Goal: Information Seeking & Learning: Learn about a topic

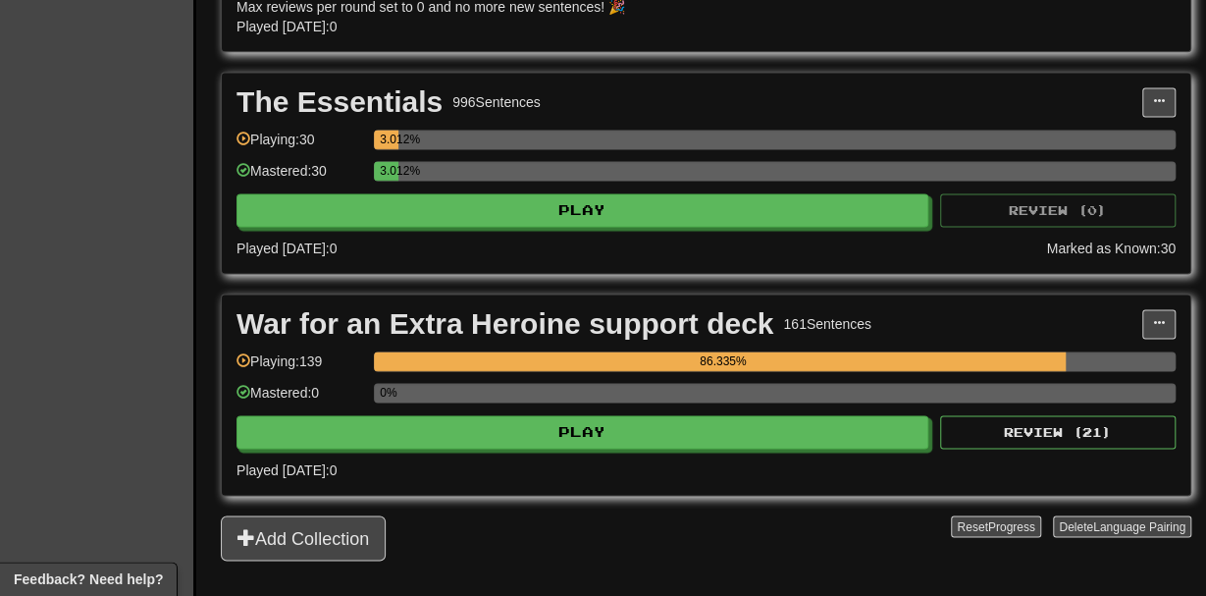
scroll to position [1308, 0]
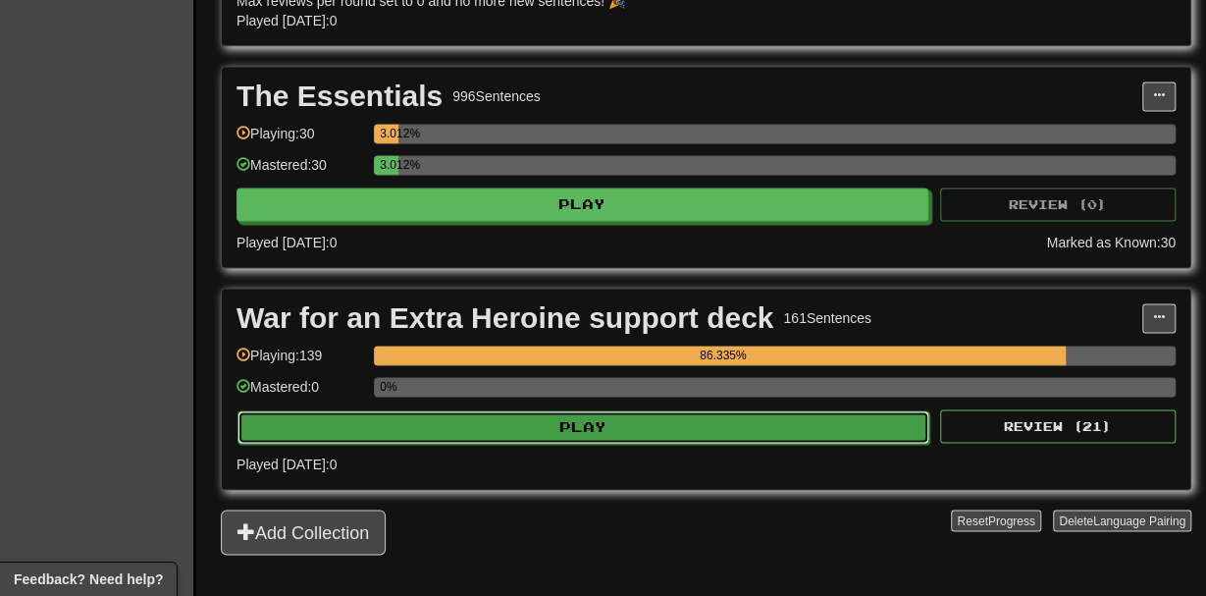
click at [858, 432] on button "Play" at bounding box center [584, 427] width 692 height 33
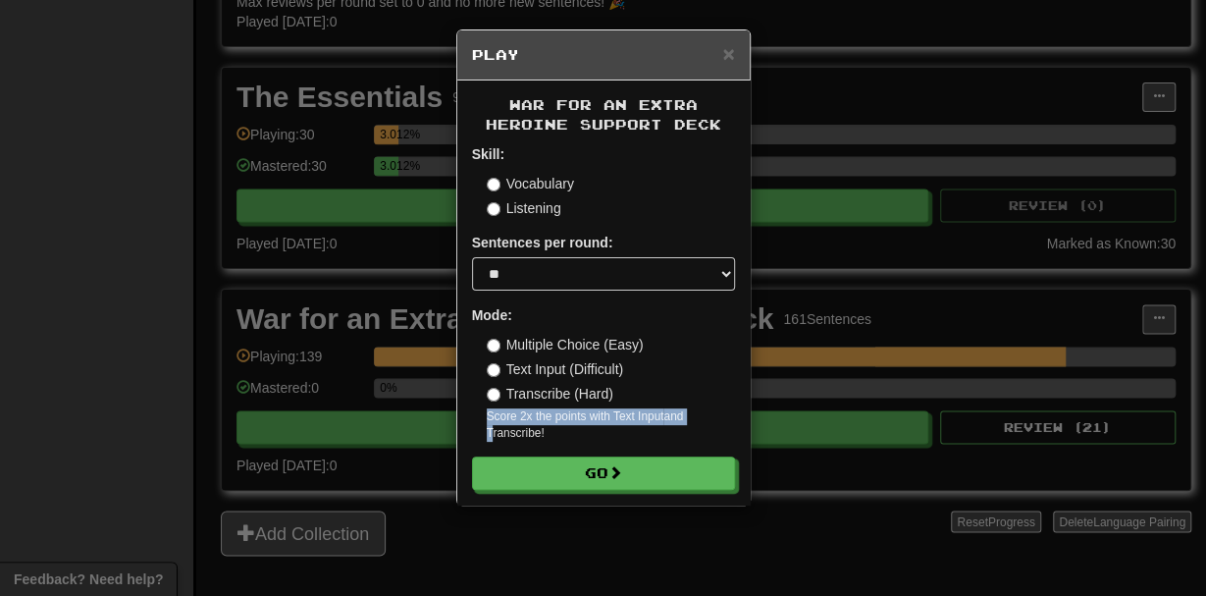
drag, startPoint x: 1026, startPoint y: 386, endPoint x: 1037, endPoint y: 408, distance: 25.5
click at [1037, 408] on div "× Play War for an Extra Heroine support deck Skill: Vocabulary Listening Senten…" at bounding box center [603, 298] width 1206 height 596
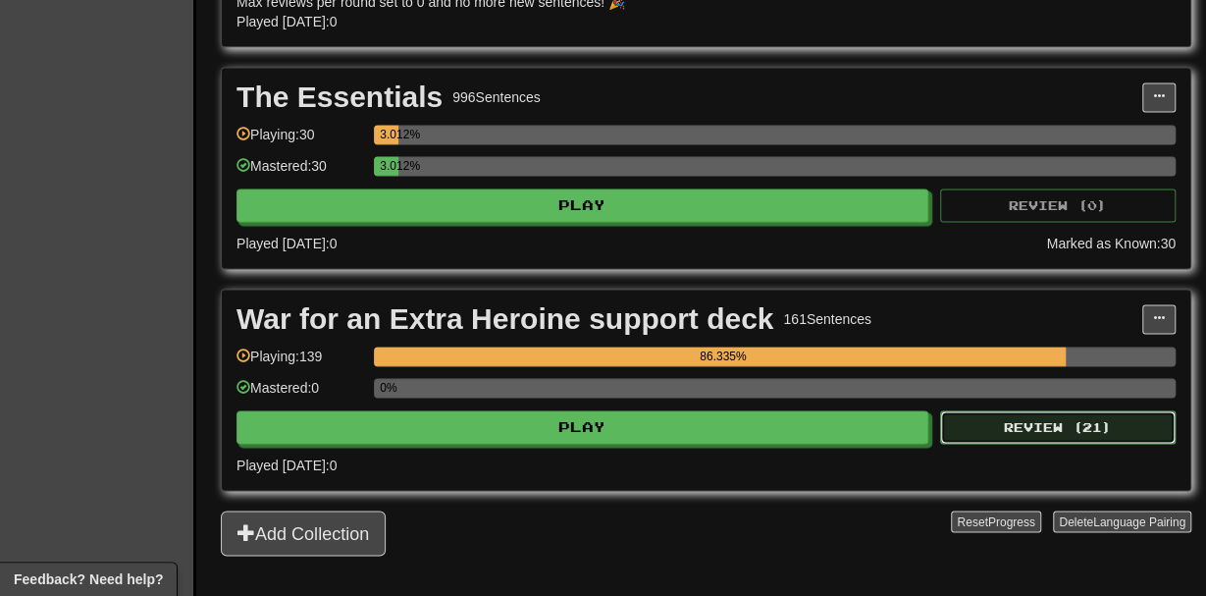
click at [978, 413] on button "Review ( 21 )" at bounding box center [1058, 426] width 236 height 33
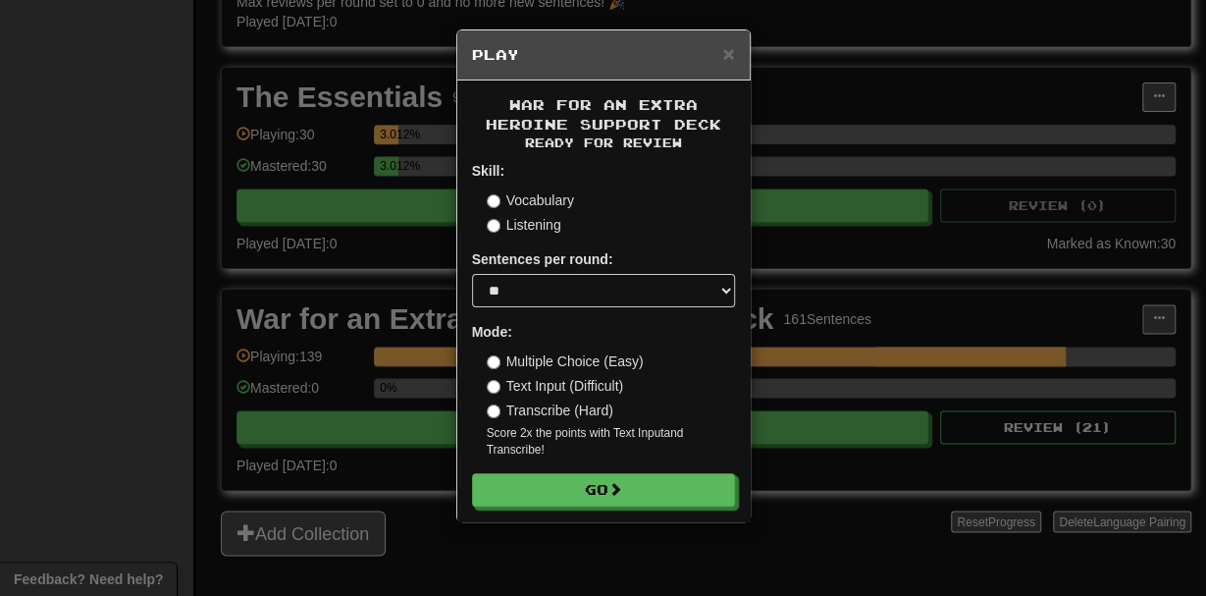
click at [560, 206] on label "Vocabulary" at bounding box center [530, 200] width 87 height 20
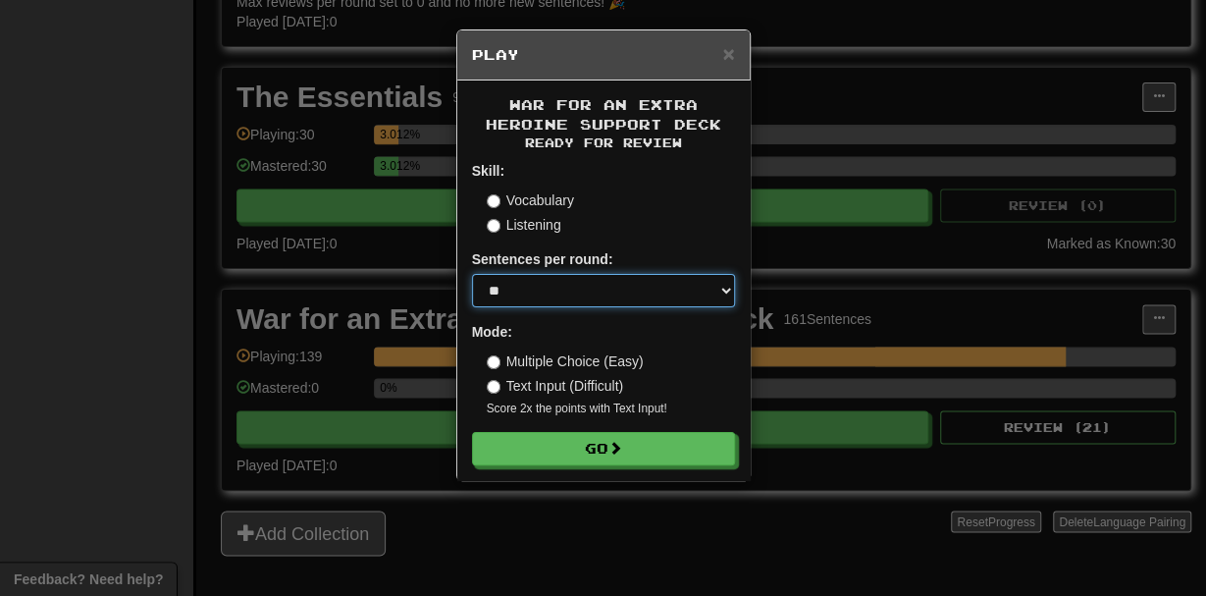
click at [472, 274] on select "* ** ** ** ** ** *** ********" at bounding box center [603, 290] width 263 height 33
select select "**"
click option "**" at bounding box center [0, 0] width 0 height 0
click at [591, 370] on label "Multiple Choice (Easy)" at bounding box center [565, 361] width 157 height 20
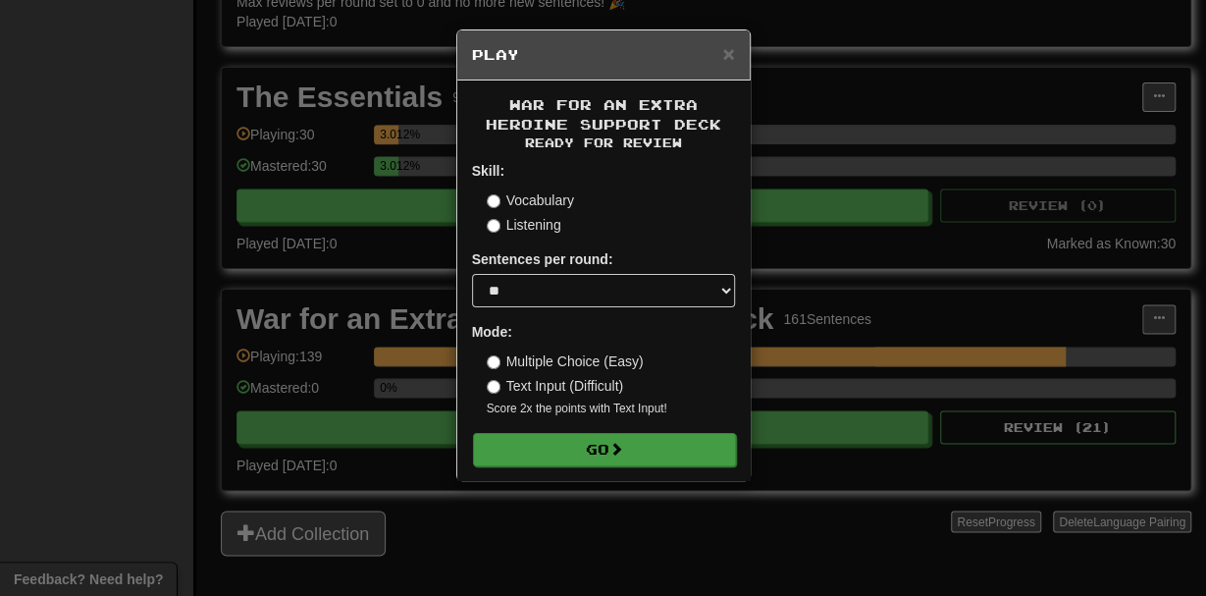
click at [600, 433] on form "Skill: Vocabulary Listening Sentences per round: * ** ** ** ** ** *** ******** …" at bounding box center [603, 313] width 263 height 304
click at [625, 466] on button "Go" at bounding box center [604, 449] width 263 height 33
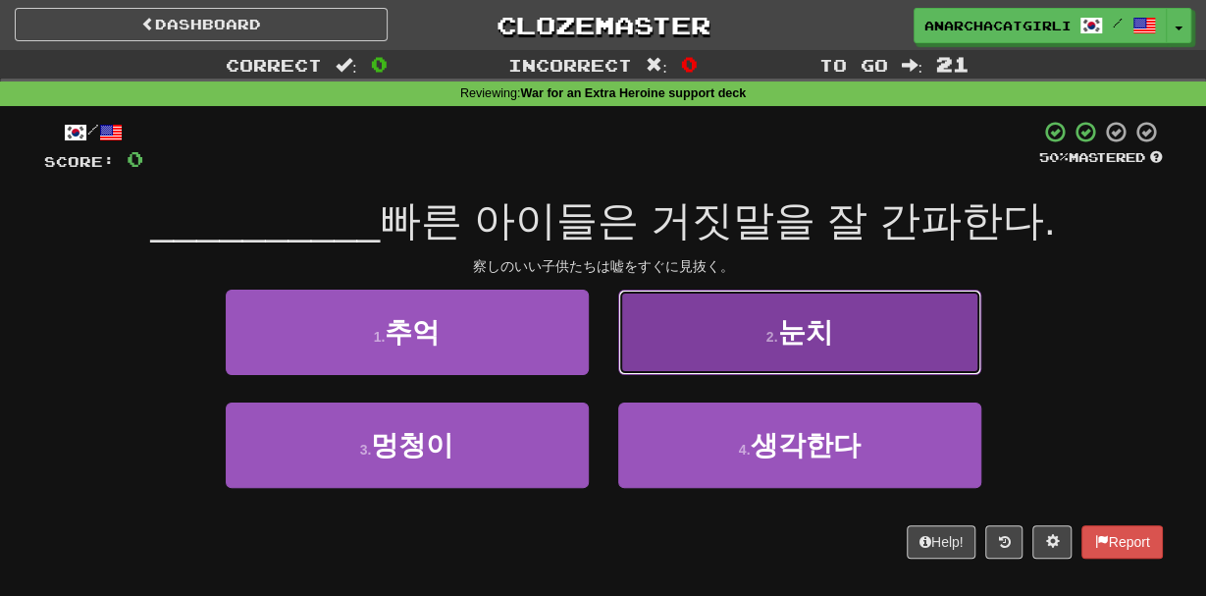
click at [702, 348] on button "2 . 눈치" at bounding box center [799, 332] width 363 height 85
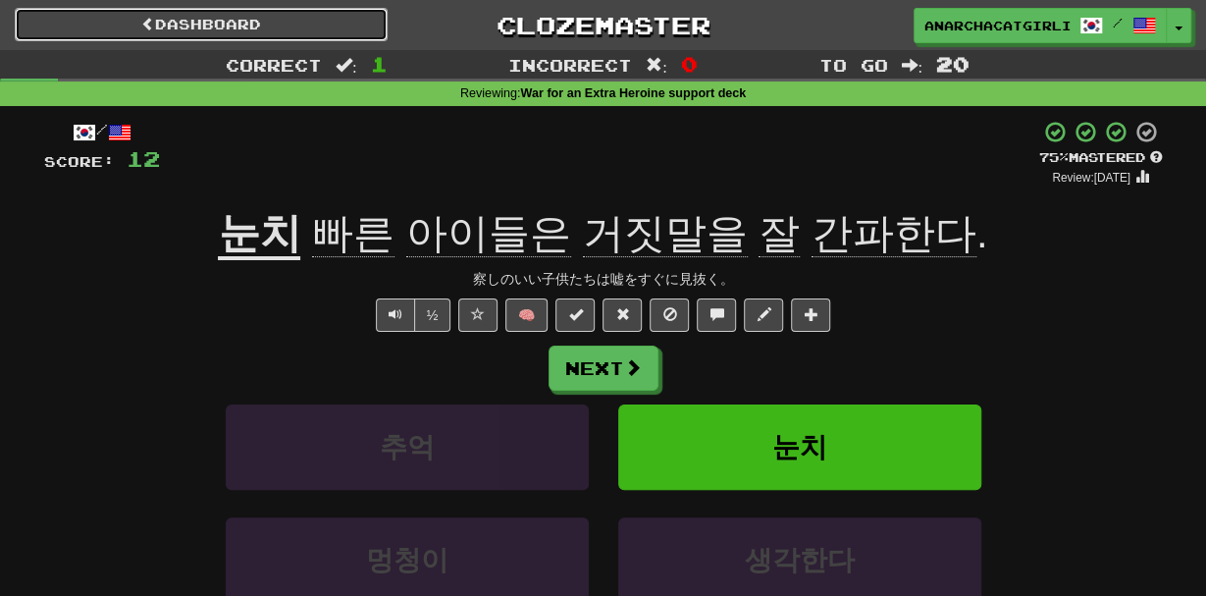
click at [377, 23] on link "Dashboard" at bounding box center [201, 24] width 373 height 33
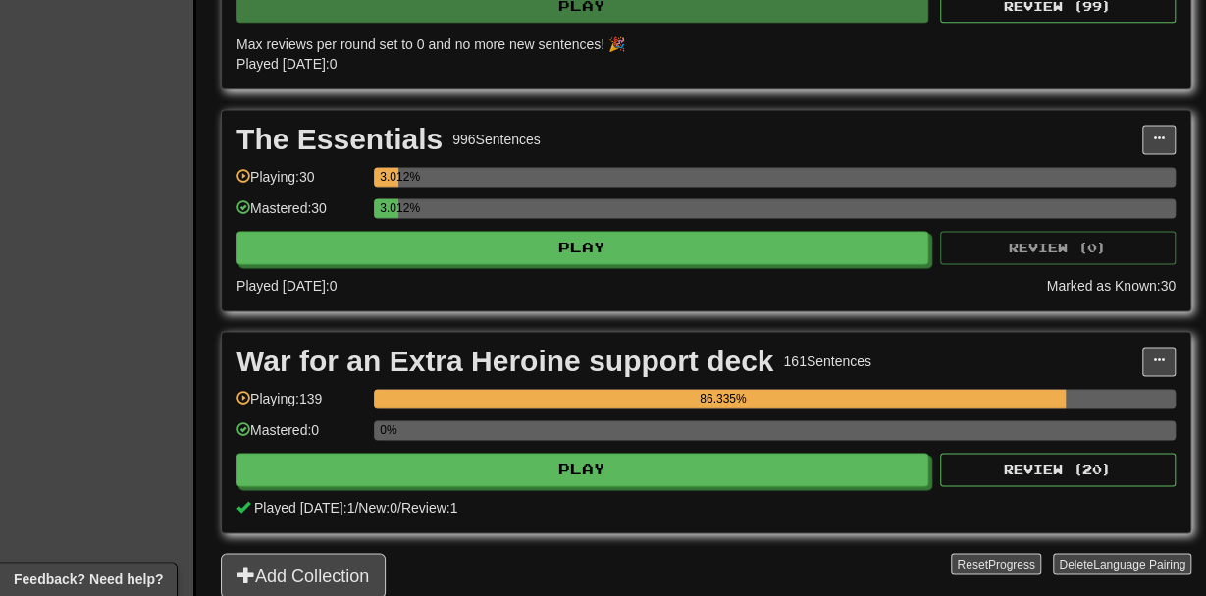
scroll to position [1329, 0]
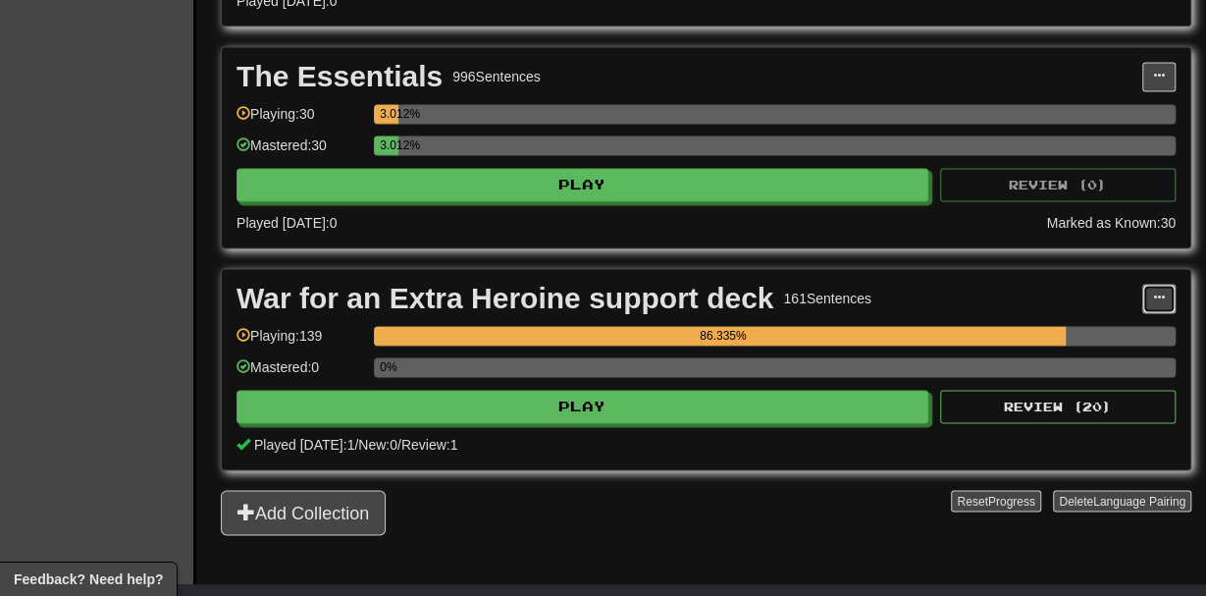
click at [1145, 293] on button at bounding box center [1158, 298] width 33 height 29
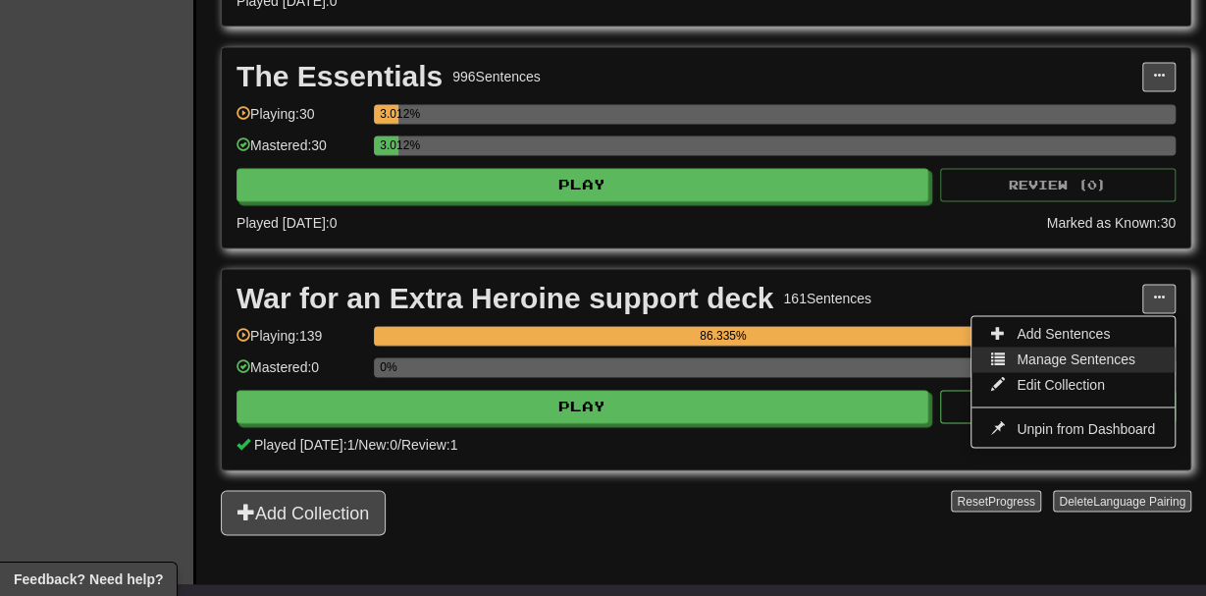
click at [1110, 354] on span "Manage Sentences" at bounding box center [1076, 359] width 119 height 16
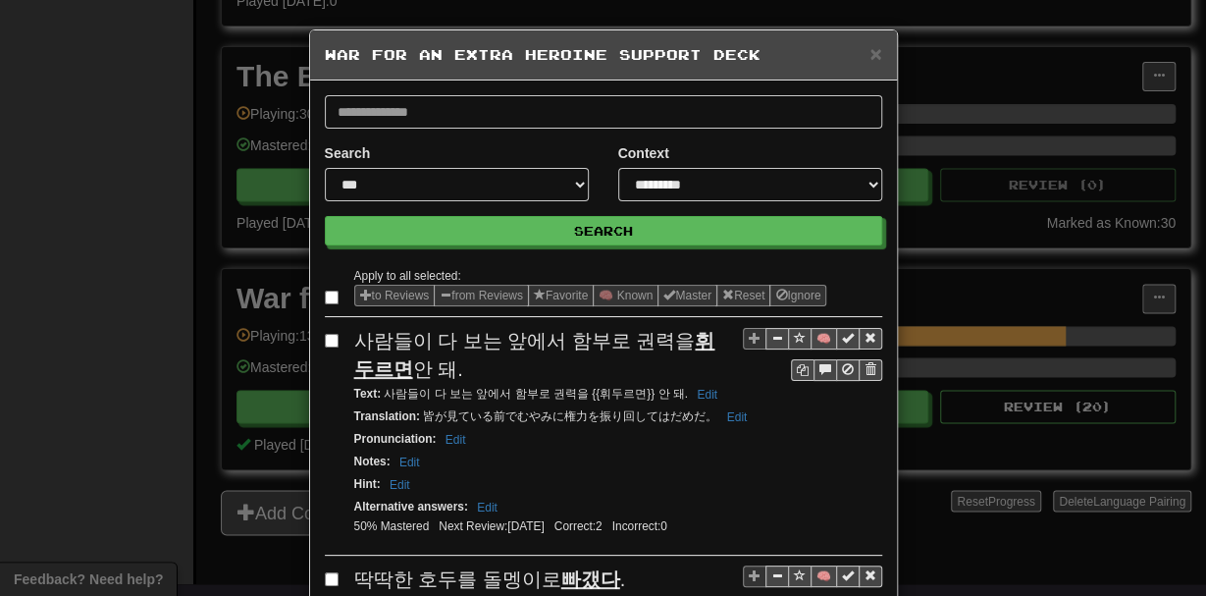
click at [891, 48] on div "× War for an Extra Heroine support deck" at bounding box center [603, 55] width 587 height 50
click at [877, 51] on span "×" at bounding box center [876, 53] width 12 height 23
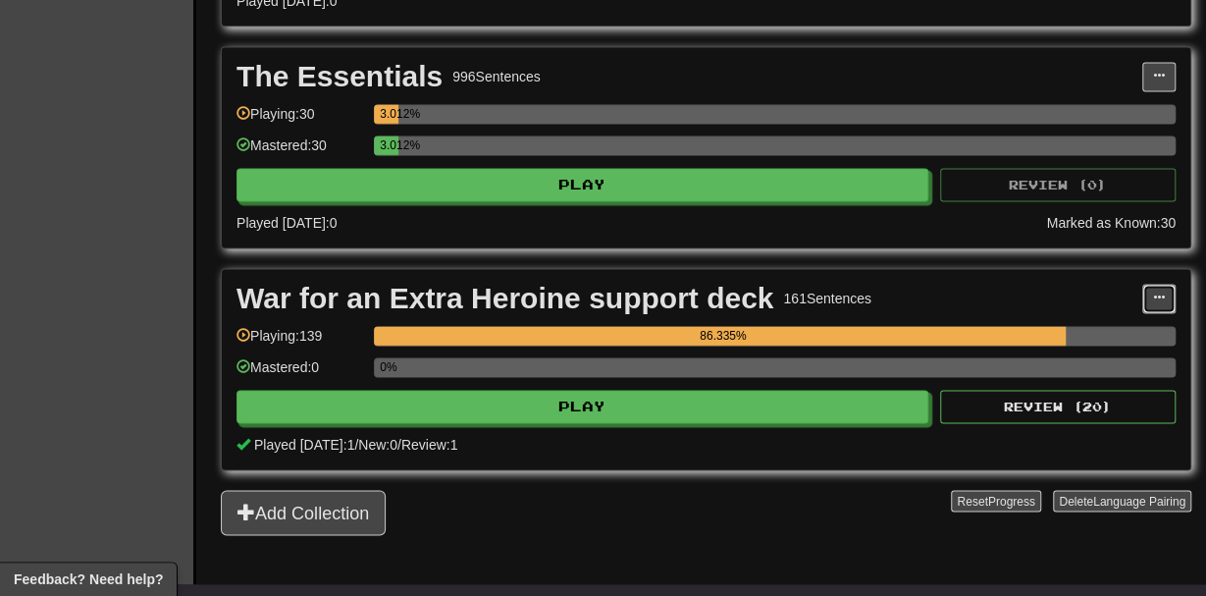
click at [1163, 291] on span at bounding box center [1159, 297] width 12 height 12
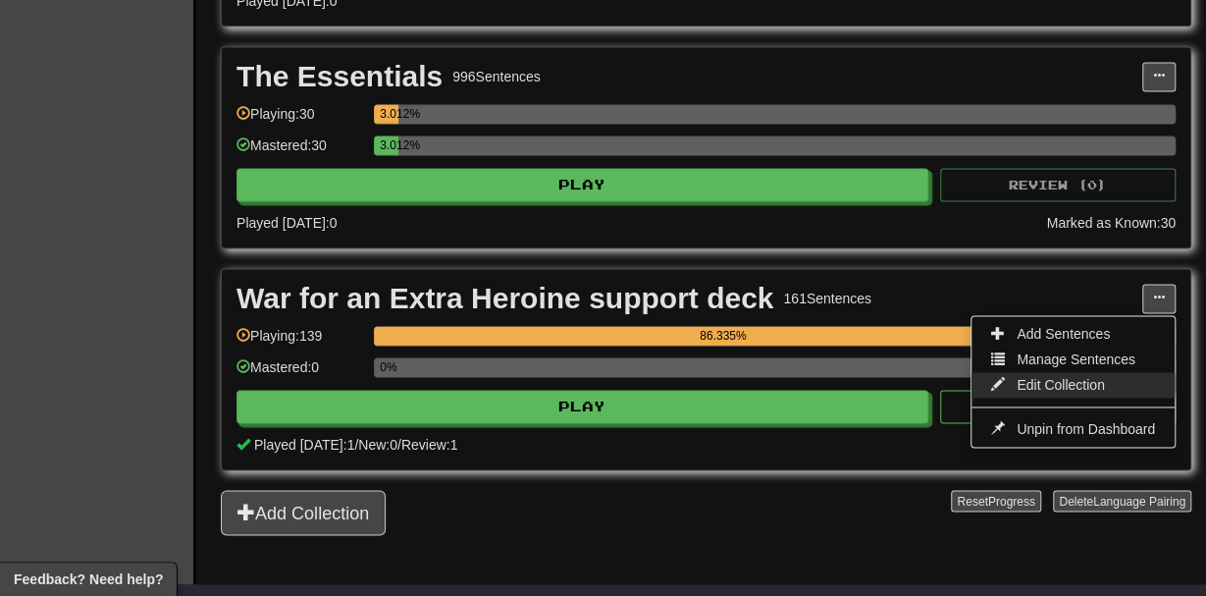
click at [1094, 372] on link "Edit Collection" at bounding box center [1073, 385] width 203 height 26
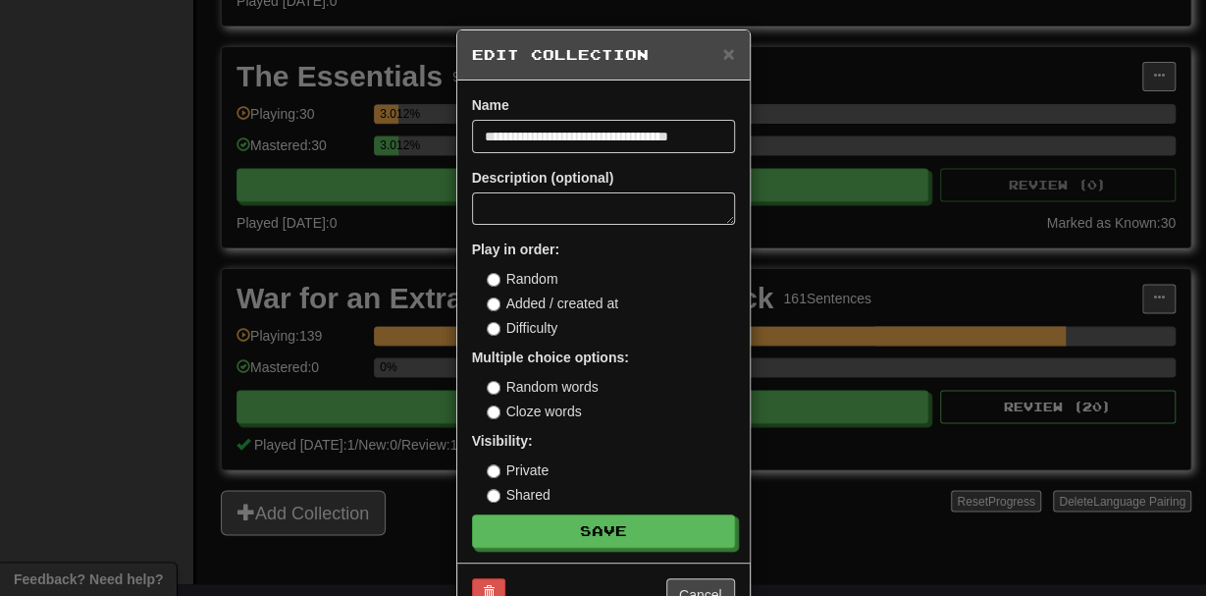
click at [560, 405] on label "Cloze words" at bounding box center [534, 411] width 95 height 20
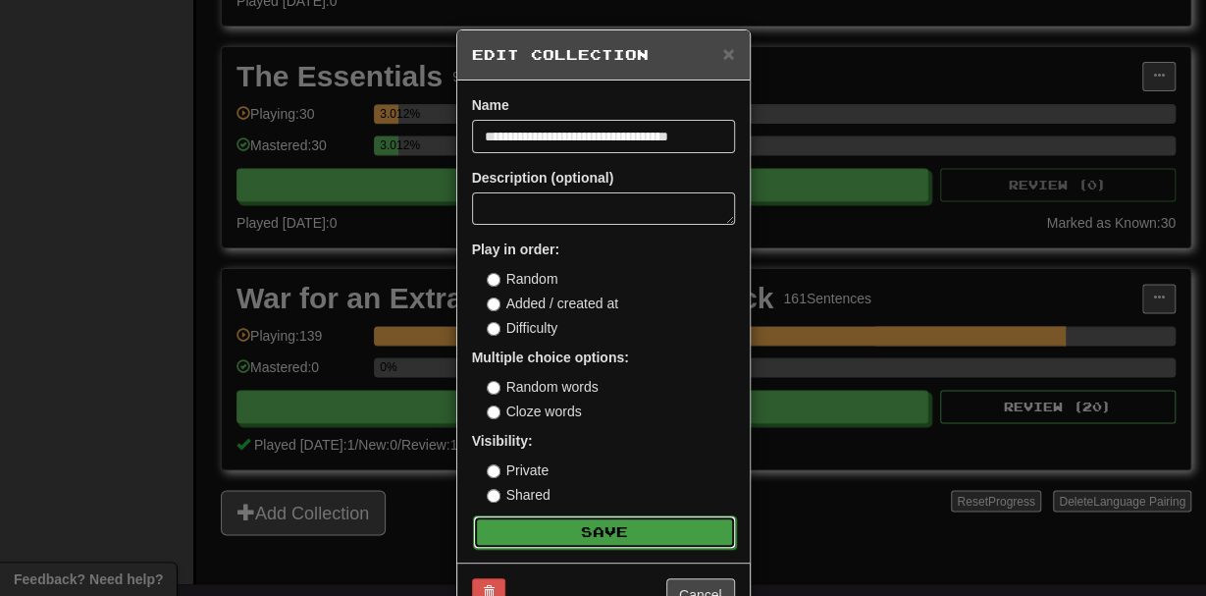
click at [643, 536] on button "Save" at bounding box center [604, 531] width 263 height 33
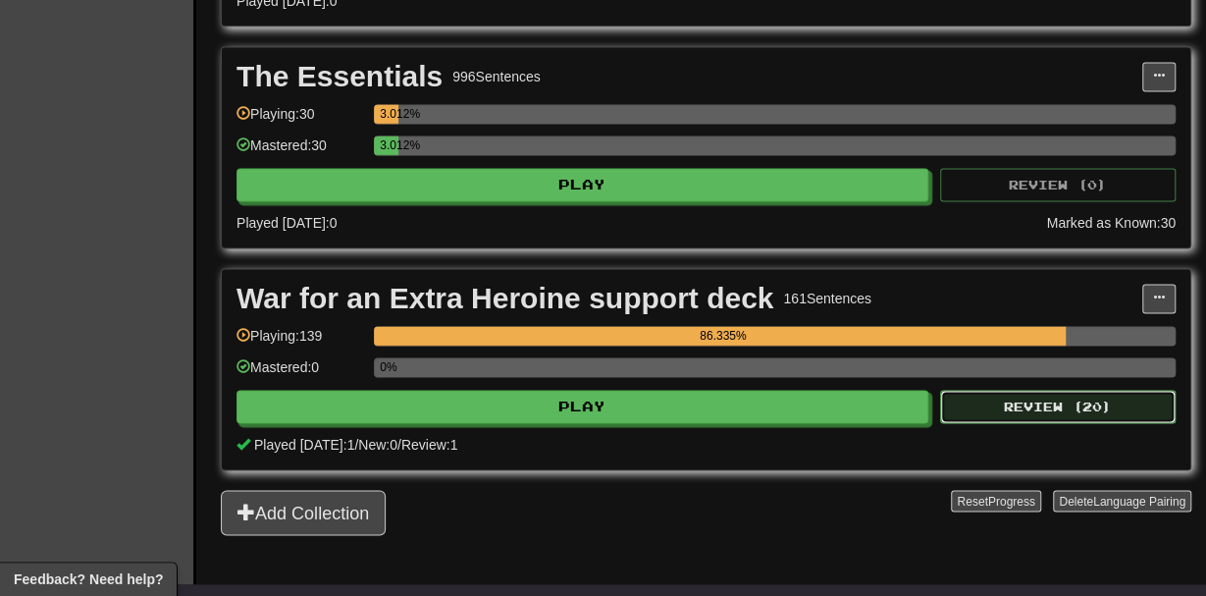
click at [1065, 409] on button "Review ( 20 )" at bounding box center [1058, 406] width 236 height 33
select select "**"
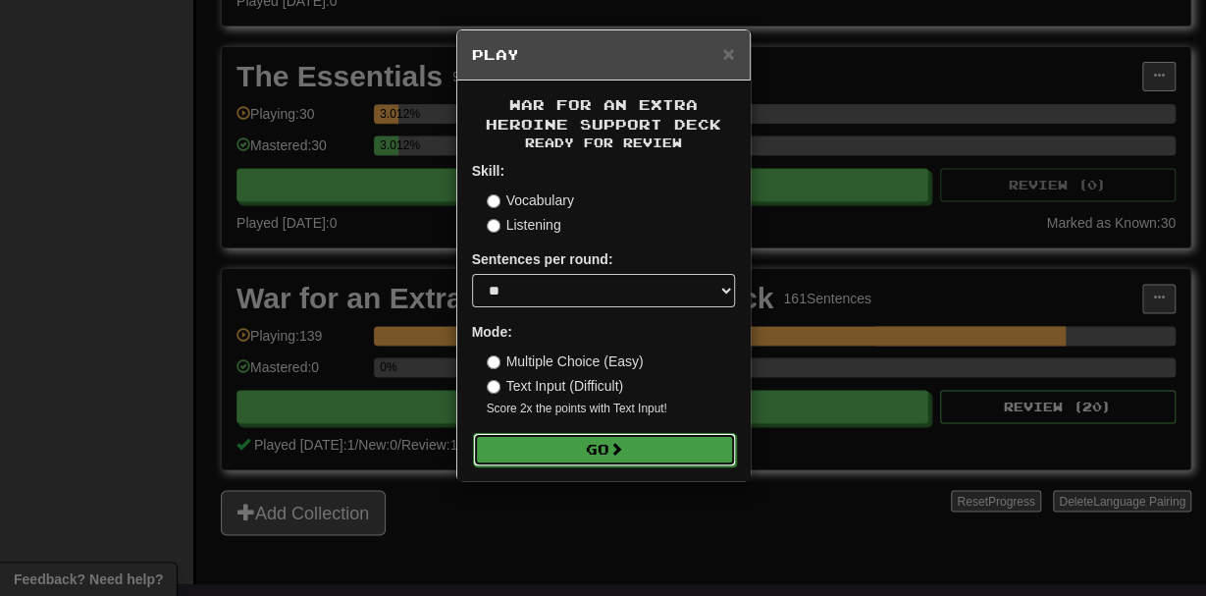
click at [592, 460] on button "Go" at bounding box center [604, 449] width 263 height 33
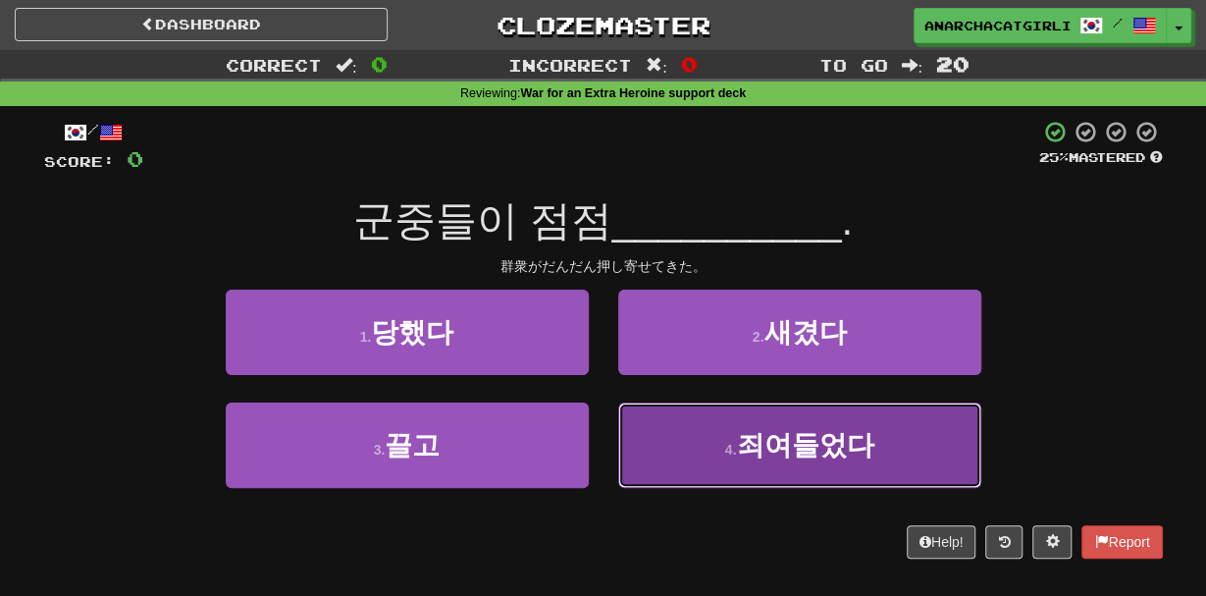
click at [666, 464] on button "4 . 죄여들었다" at bounding box center [799, 444] width 363 height 85
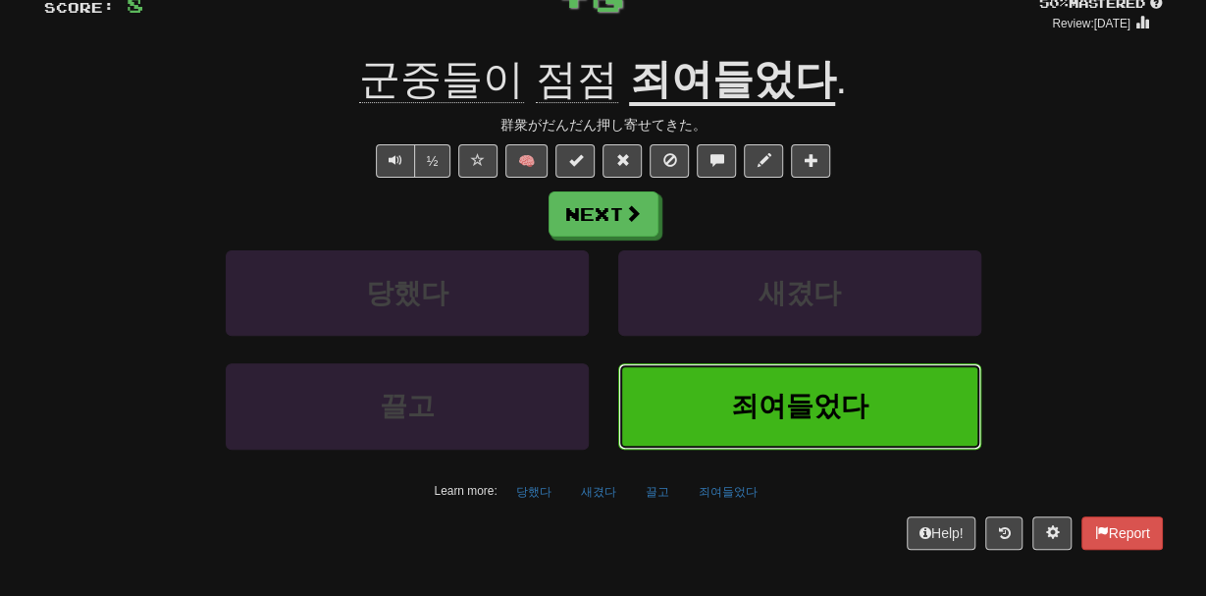
scroll to position [155, 0]
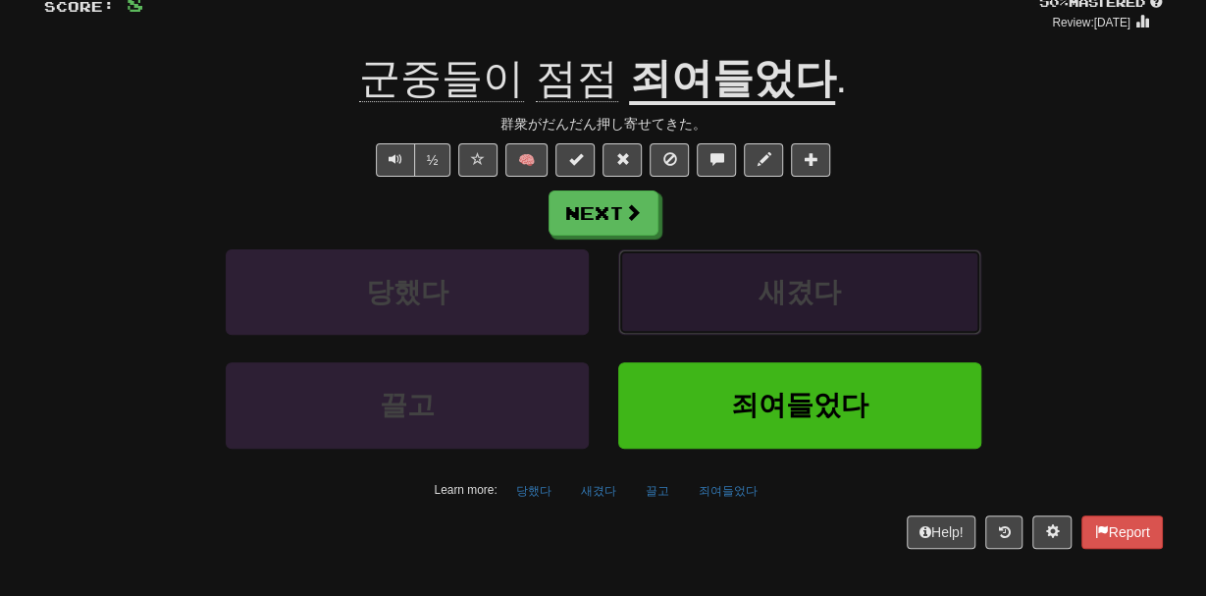
click at [739, 304] on button "새겼다" at bounding box center [799, 291] width 363 height 85
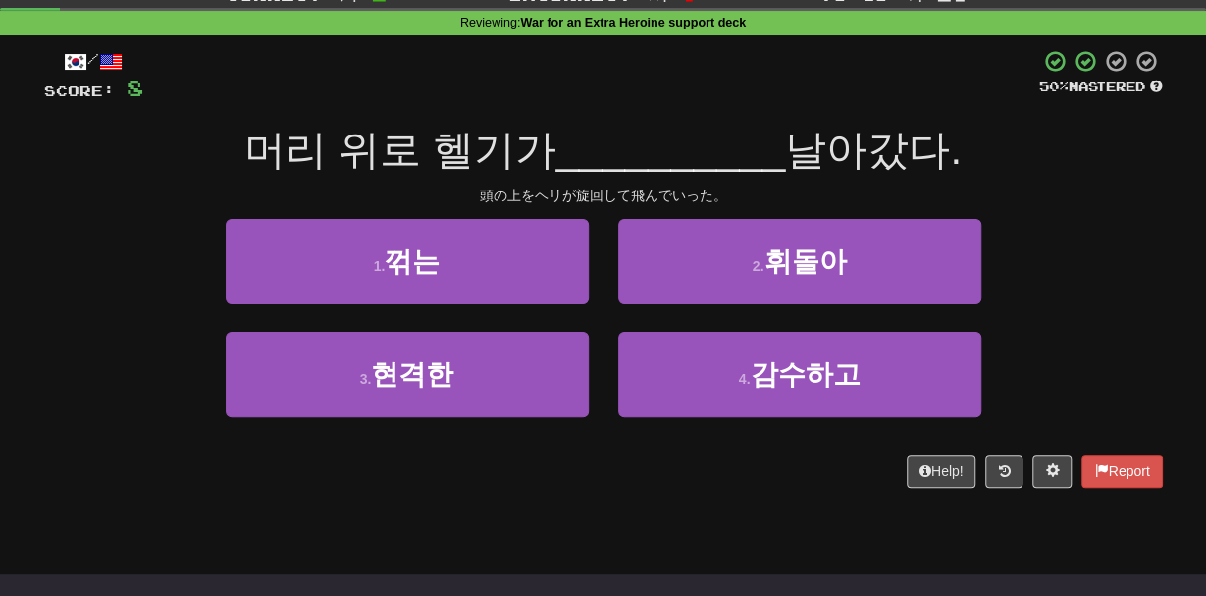
scroll to position [69, 0]
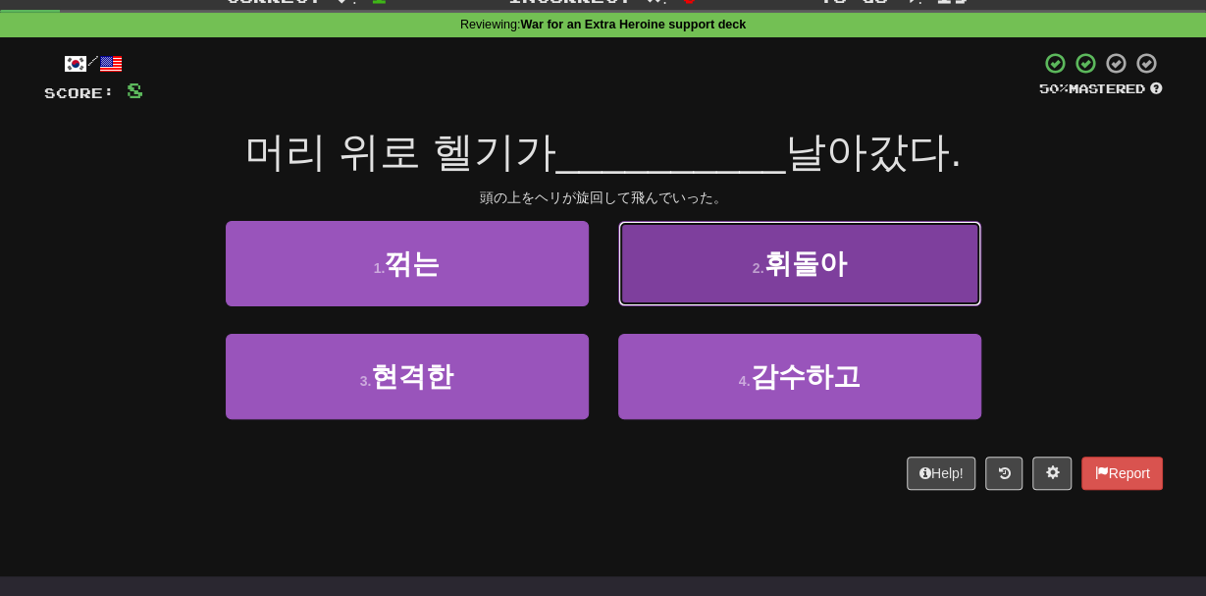
click at [743, 287] on button "2 . 휘돌아" at bounding box center [799, 263] width 363 height 85
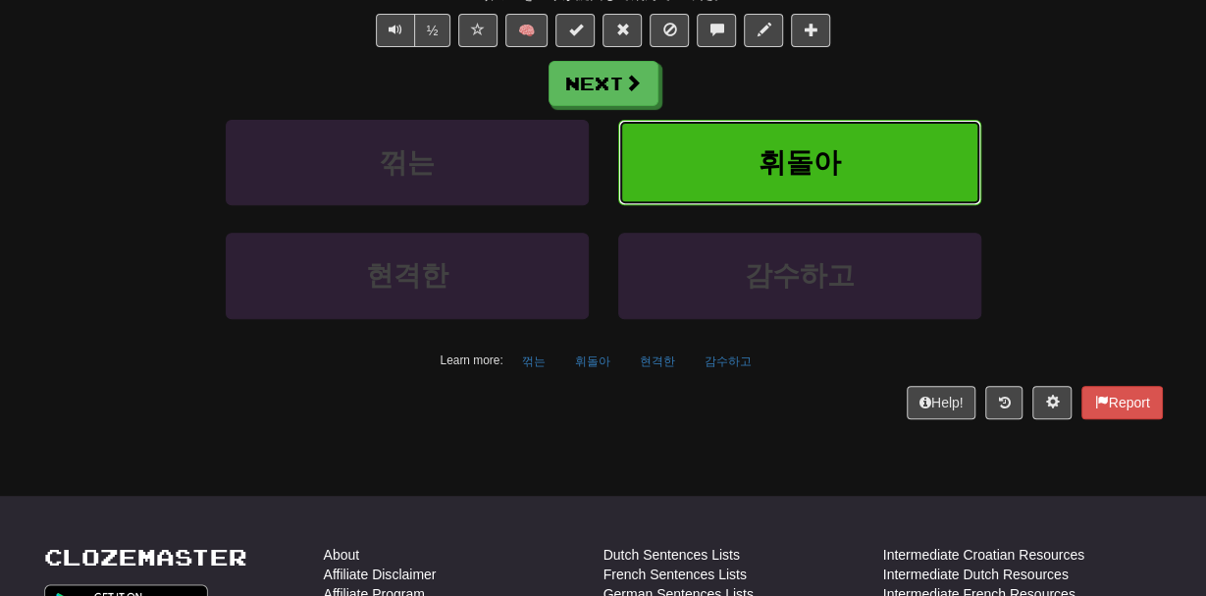
scroll to position [283, 0]
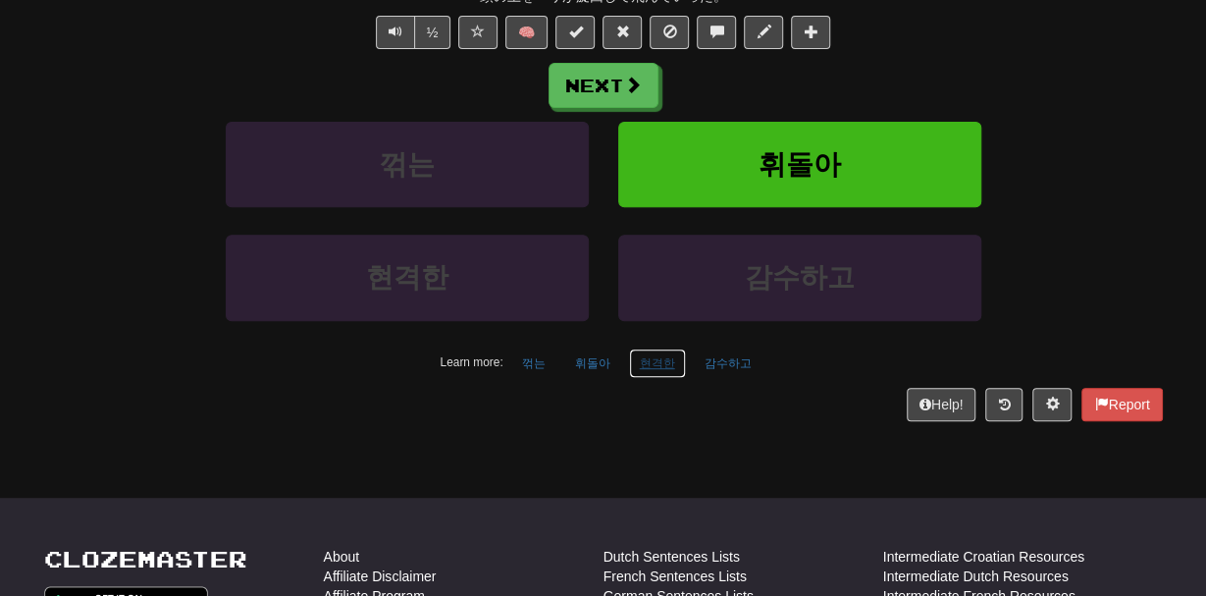
click at [657, 363] on button "현격한" at bounding box center [657, 362] width 57 height 29
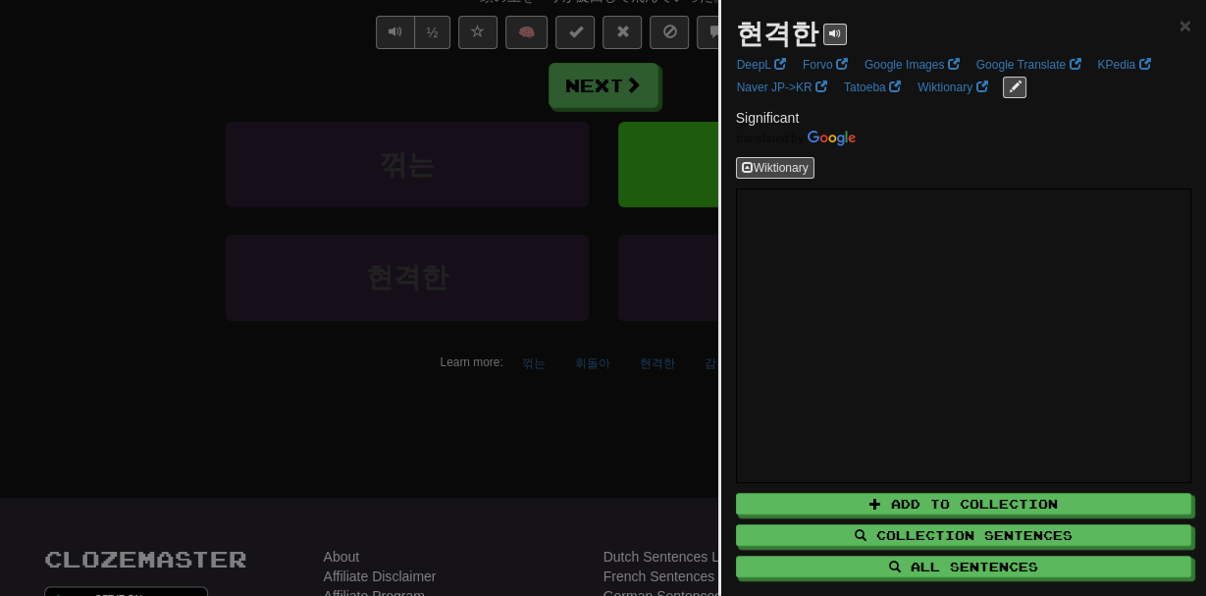
click at [691, 371] on div at bounding box center [603, 298] width 1206 height 596
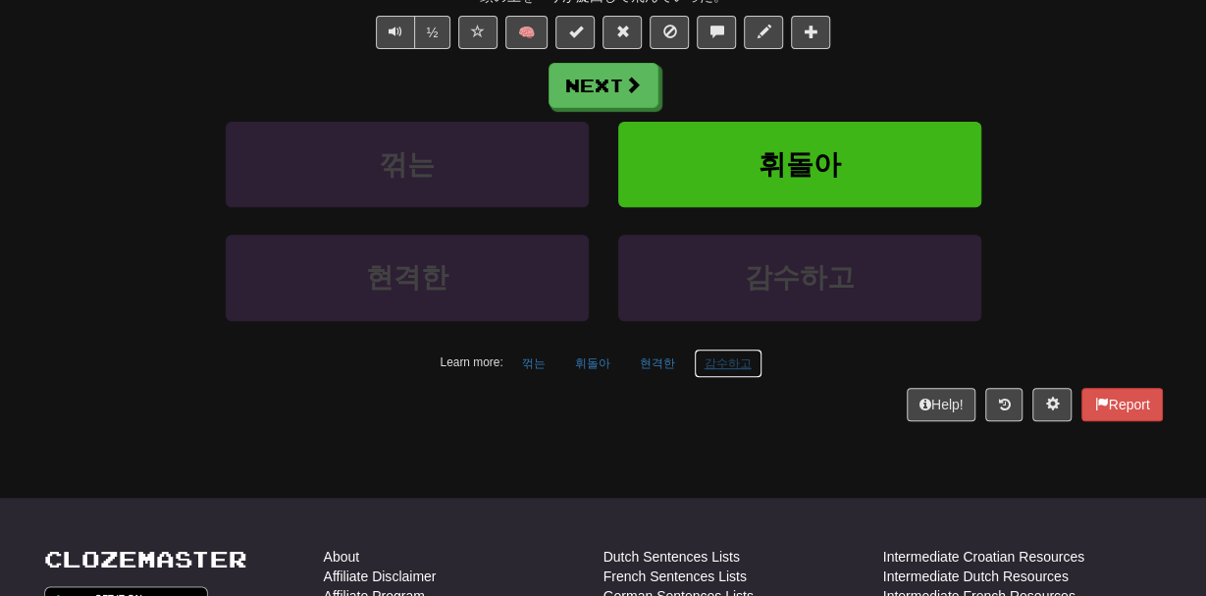
click at [724, 359] on button "감수하고" at bounding box center [728, 362] width 69 height 29
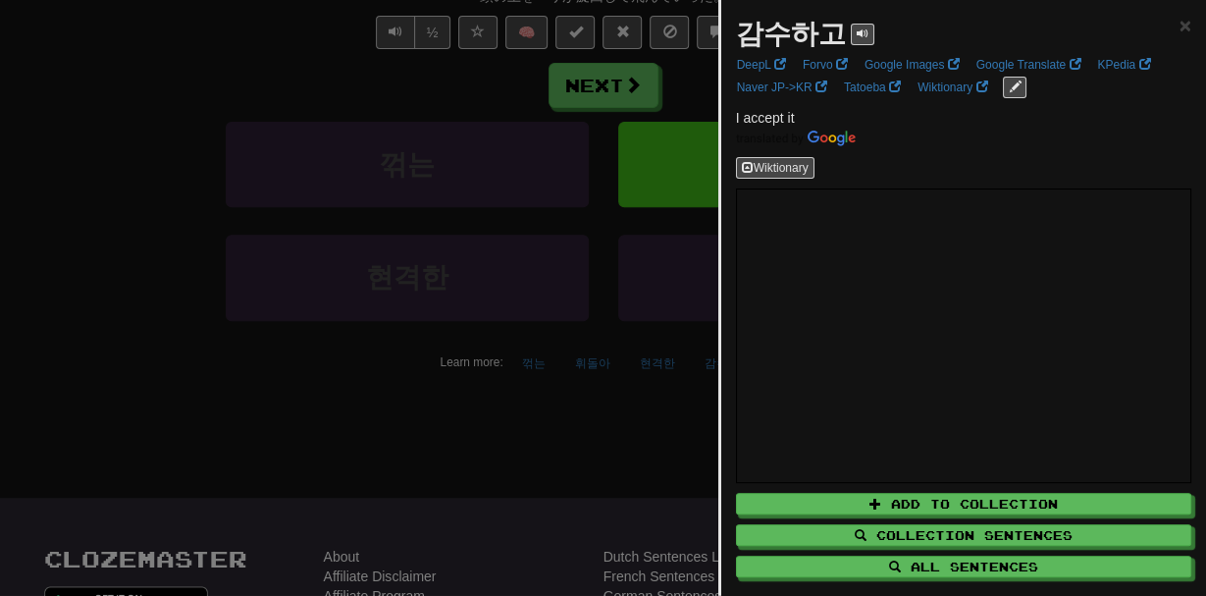
click at [599, 373] on div at bounding box center [603, 298] width 1206 height 596
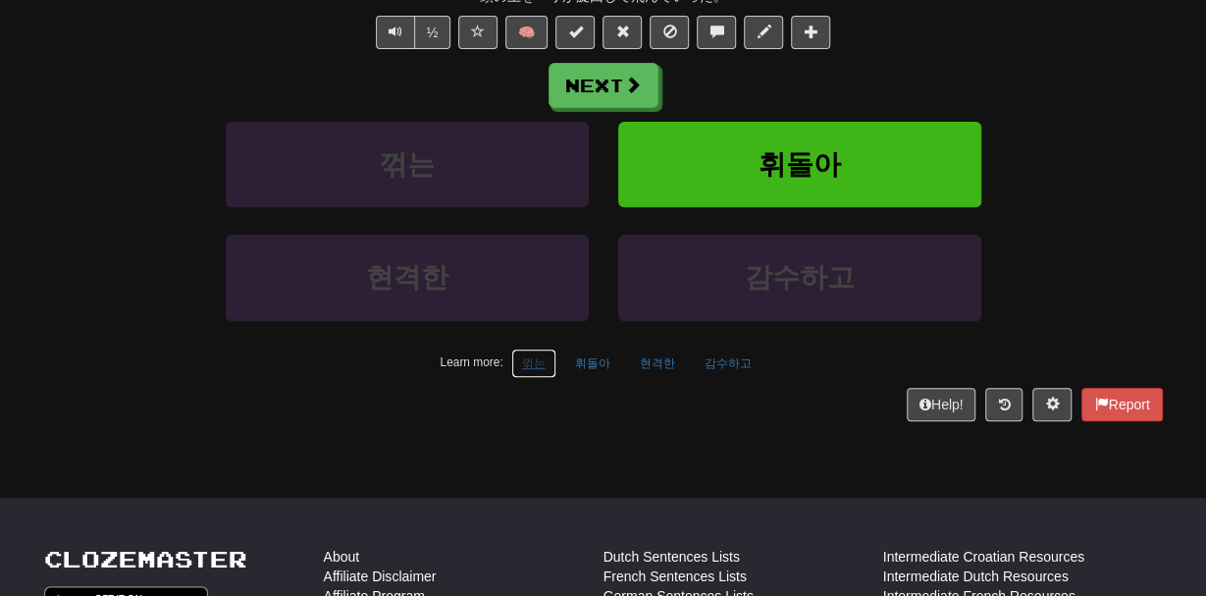
click at [541, 358] on button "꺾는" at bounding box center [533, 362] width 45 height 29
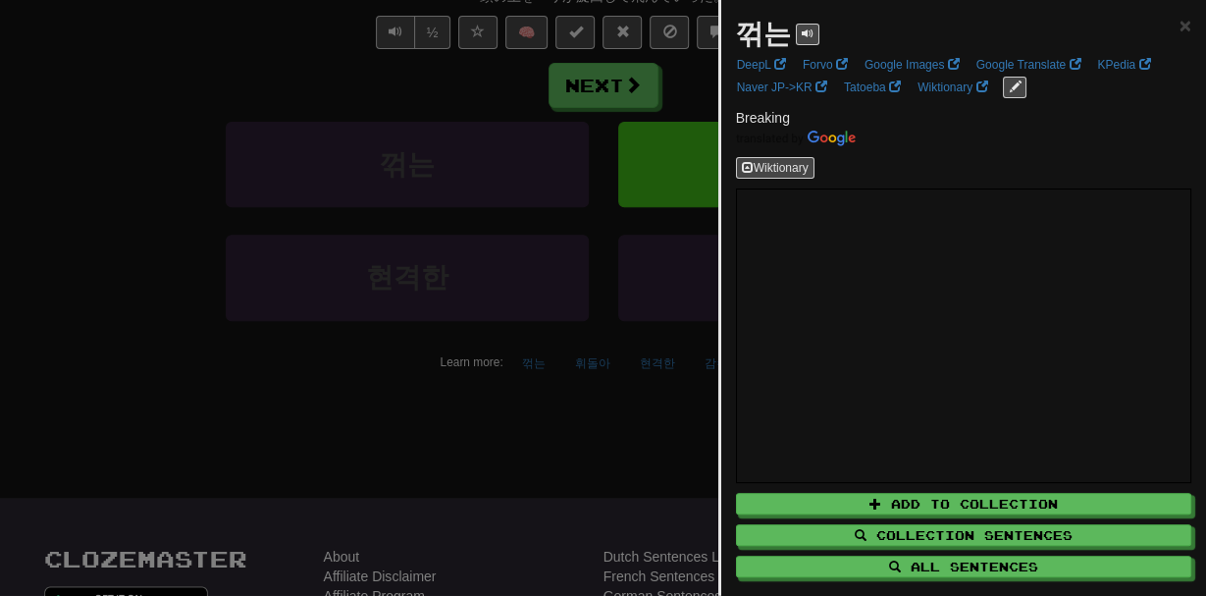
click at [393, 389] on div at bounding box center [603, 298] width 1206 height 596
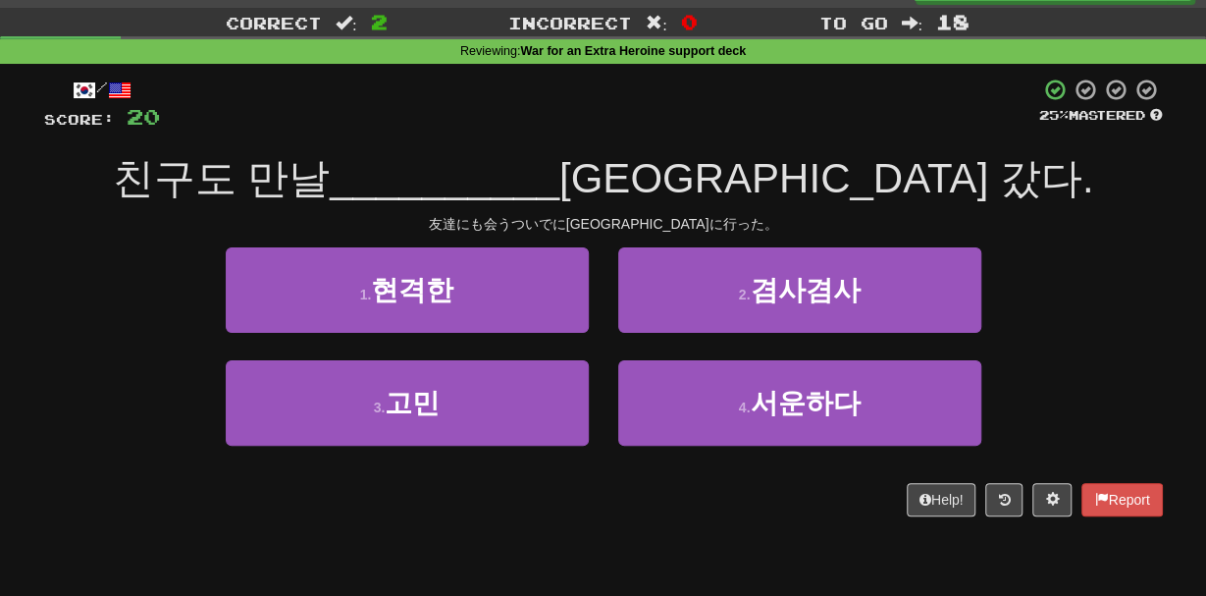
scroll to position [41, 0]
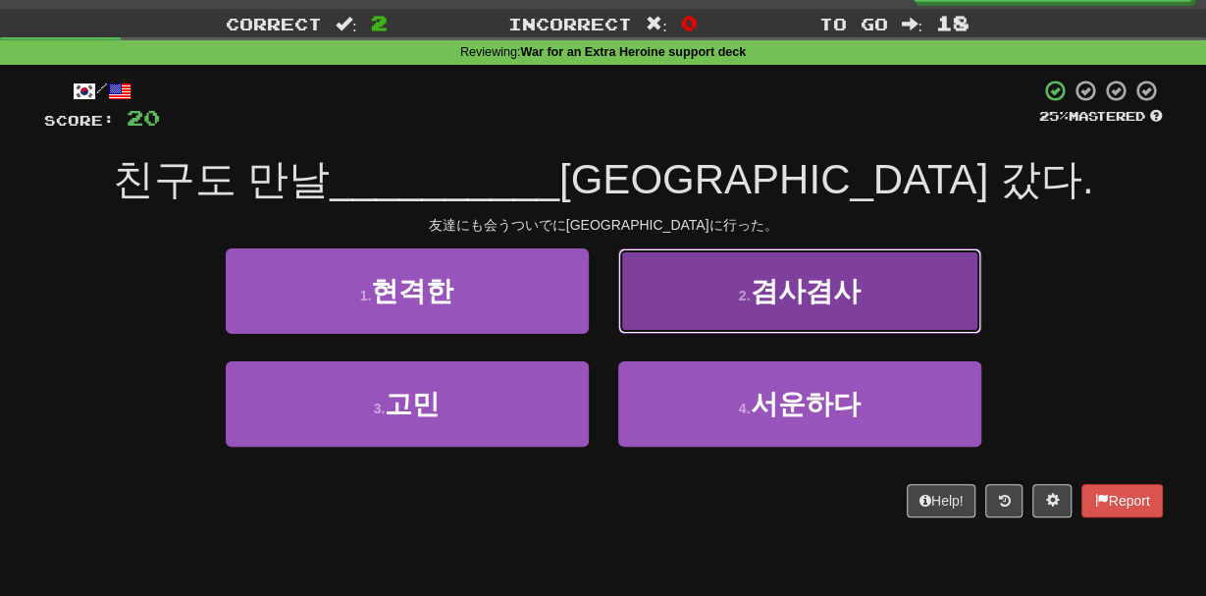
click at [810, 294] on span "겸사겸사" at bounding box center [805, 291] width 110 height 30
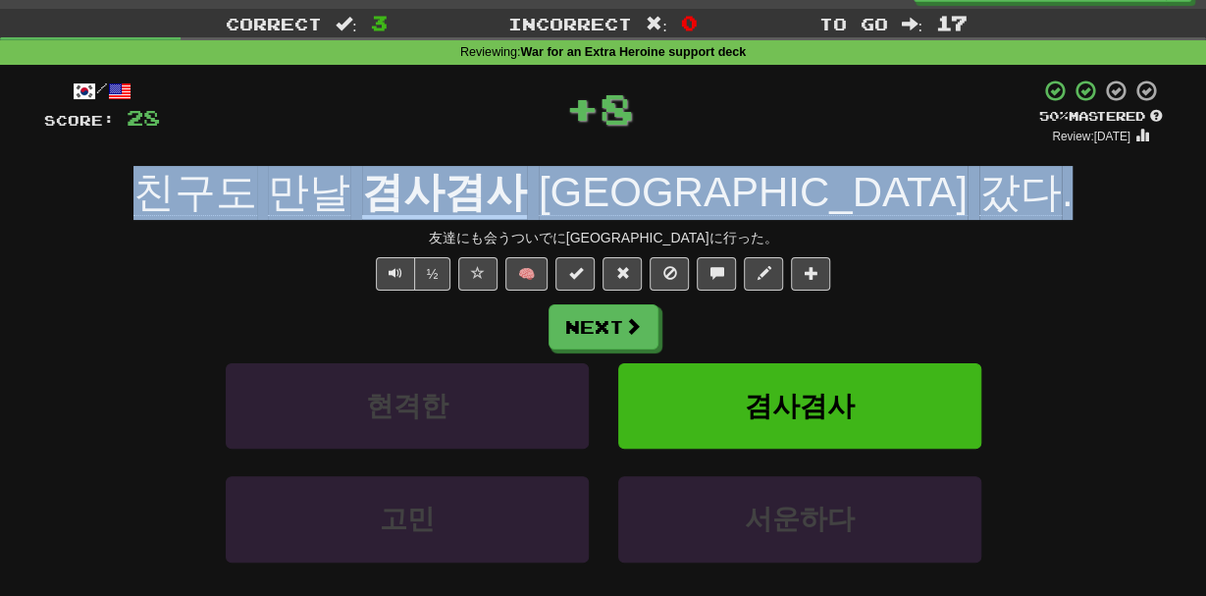
drag, startPoint x: 939, startPoint y: 211, endPoint x: 251, endPoint y: 212, distance: 688.0
click at [251, 212] on div "친구도 만날 겸사겸사 서울에 갔다 ." at bounding box center [603, 193] width 1119 height 54
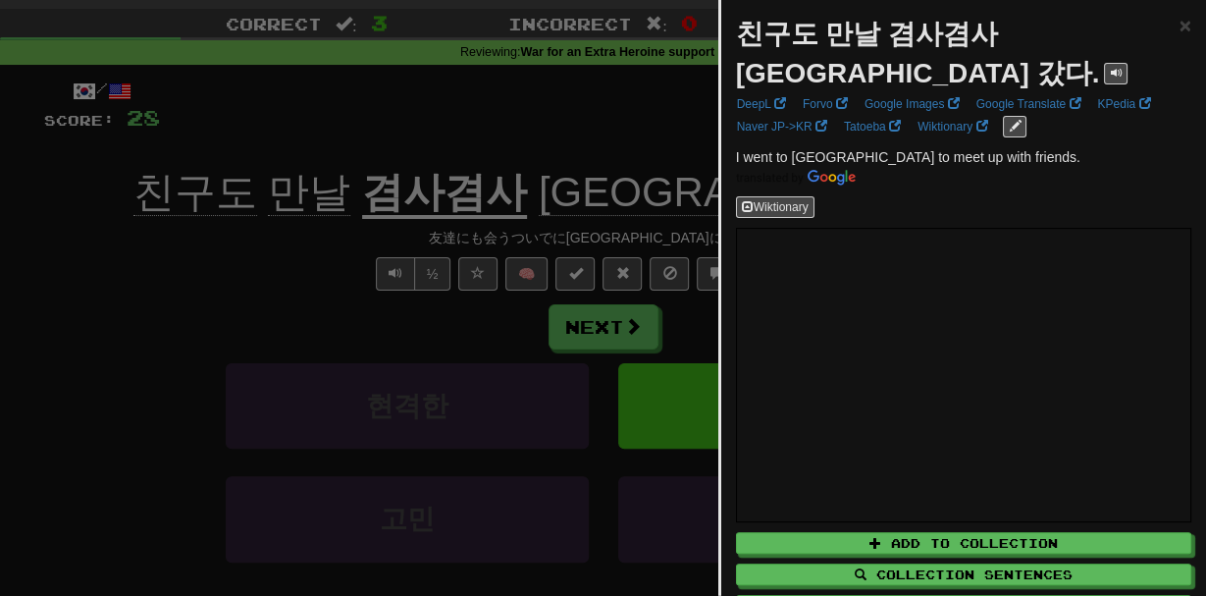
click at [251, 212] on div at bounding box center [603, 298] width 1206 height 596
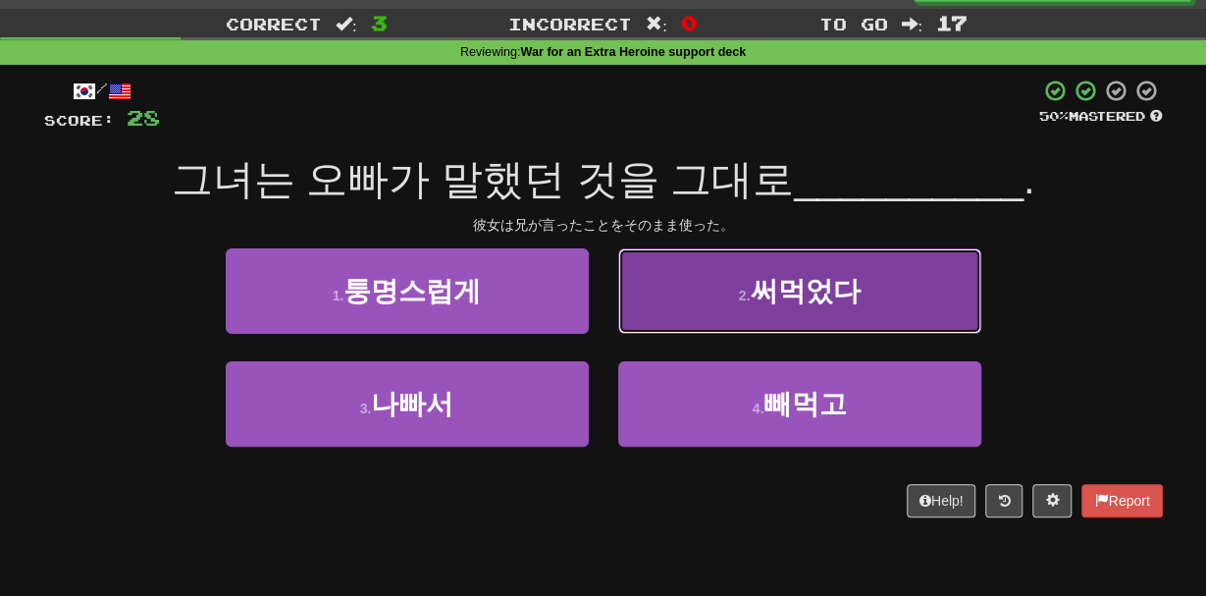
click at [948, 260] on button "2 . 써먹었다" at bounding box center [799, 290] width 363 height 85
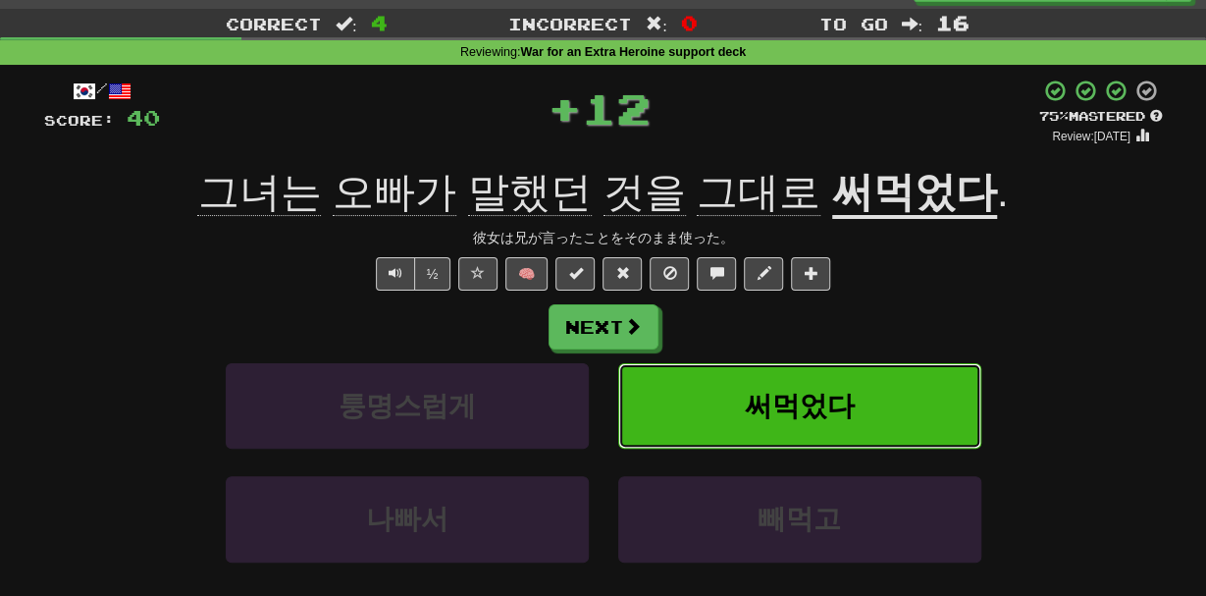
scroll to position [0, 0]
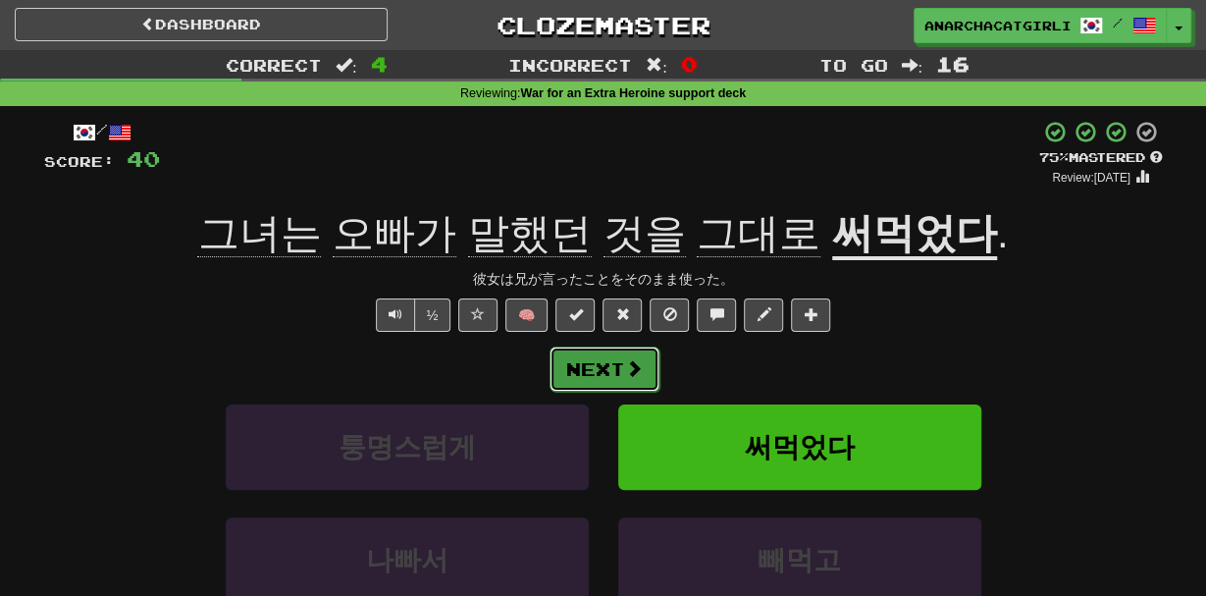
click at [638, 355] on button "Next" at bounding box center [605, 368] width 110 height 45
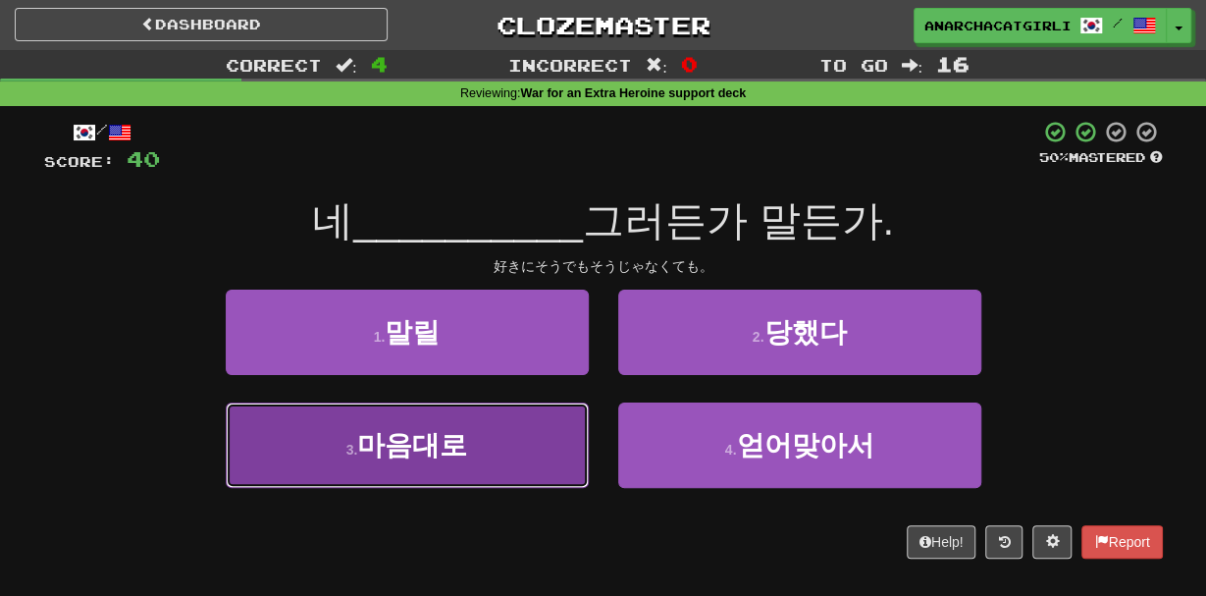
click at [570, 433] on button "3 . 마음대로" at bounding box center [407, 444] width 363 height 85
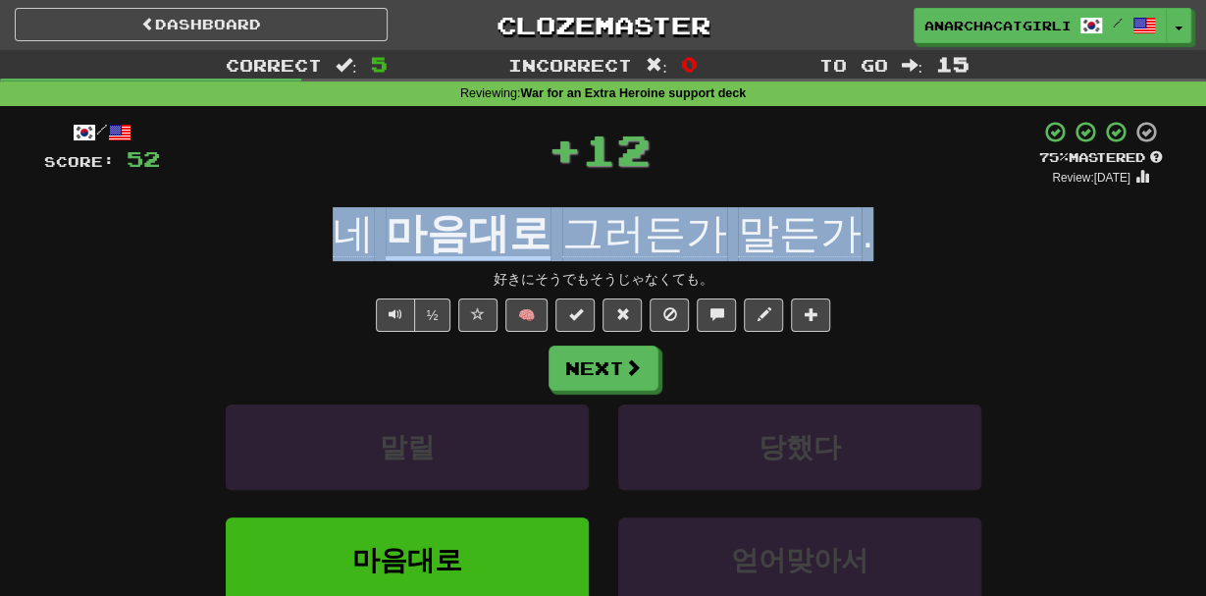
drag, startPoint x: 892, startPoint y: 235, endPoint x: 270, endPoint y: 198, distance: 623.3
click at [270, 198] on div "/ Score: 52 + 12 75 % Mastered Review: 2025-11-14 네 마음대로 그러든가 말든가 . 好きにそうでもそうじゃ…" at bounding box center [603, 411] width 1119 height 583
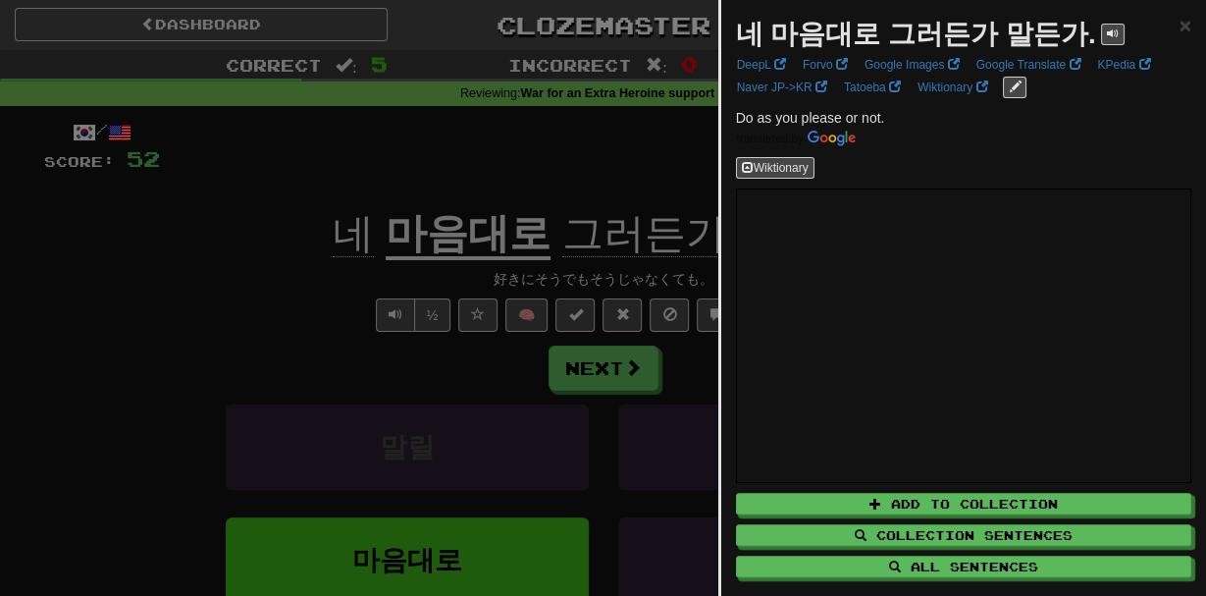
click at [270, 198] on div at bounding box center [603, 298] width 1206 height 596
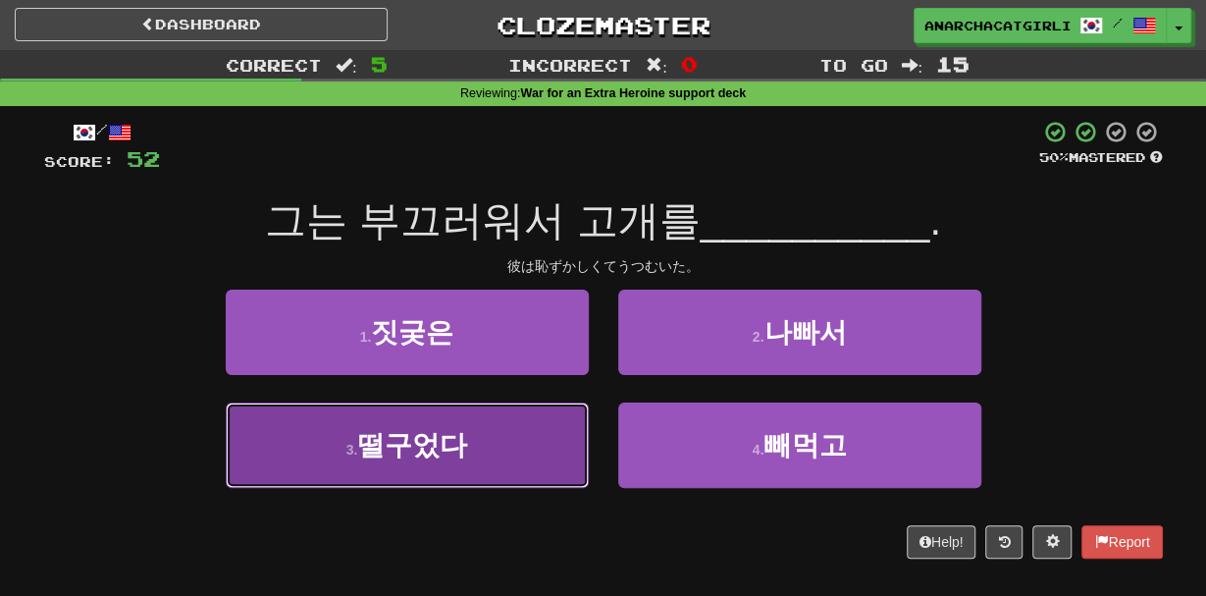
click at [379, 458] on span "떨구었다" at bounding box center [412, 445] width 110 height 30
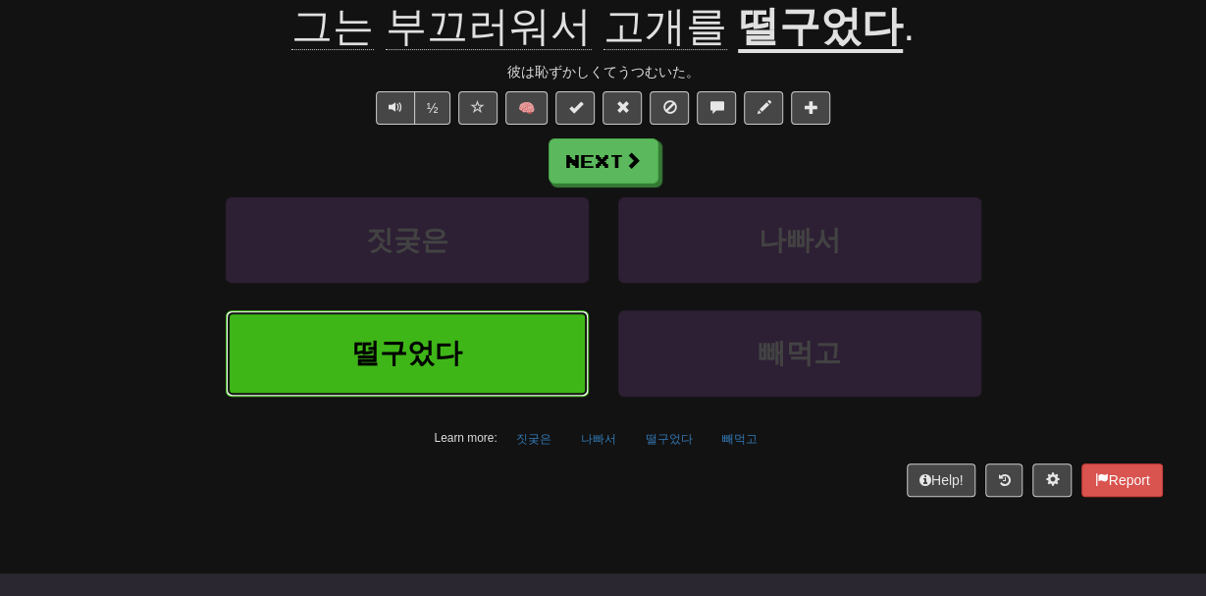
scroll to position [208, 0]
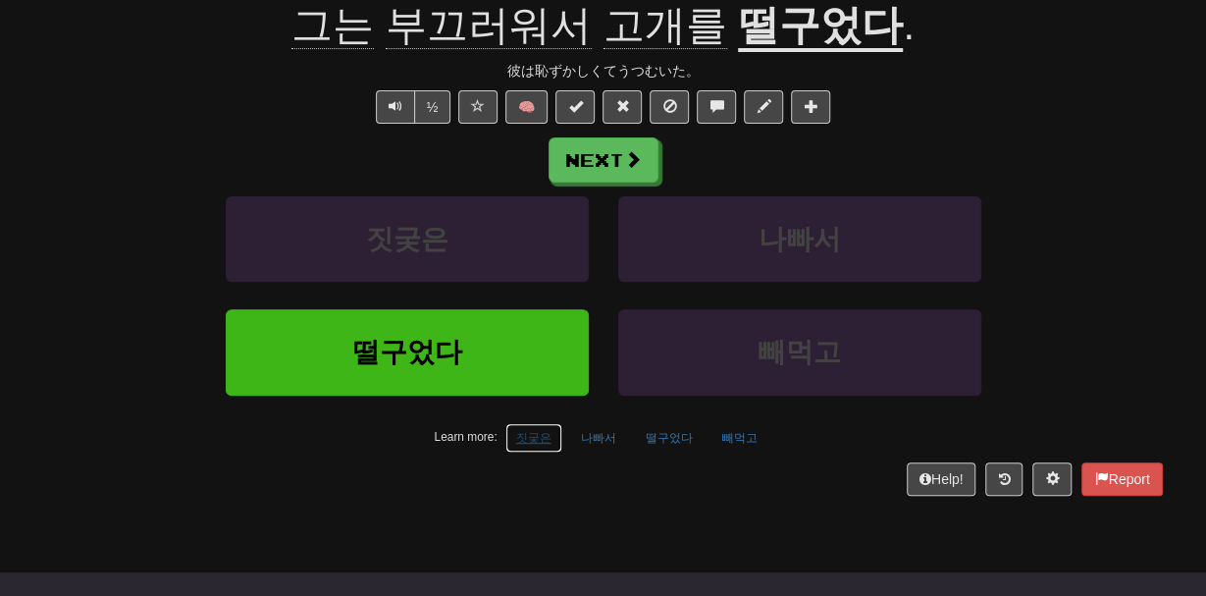
click at [537, 428] on button "짓궂은" at bounding box center [533, 437] width 57 height 29
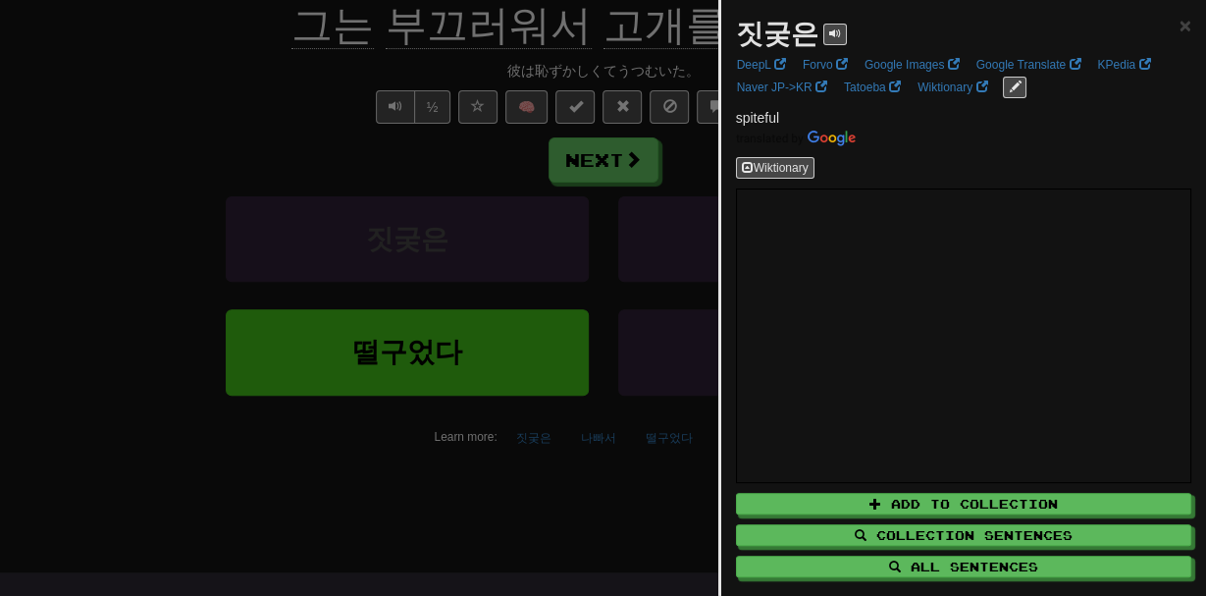
click at [629, 440] on div at bounding box center [603, 298] width 1206 height 596
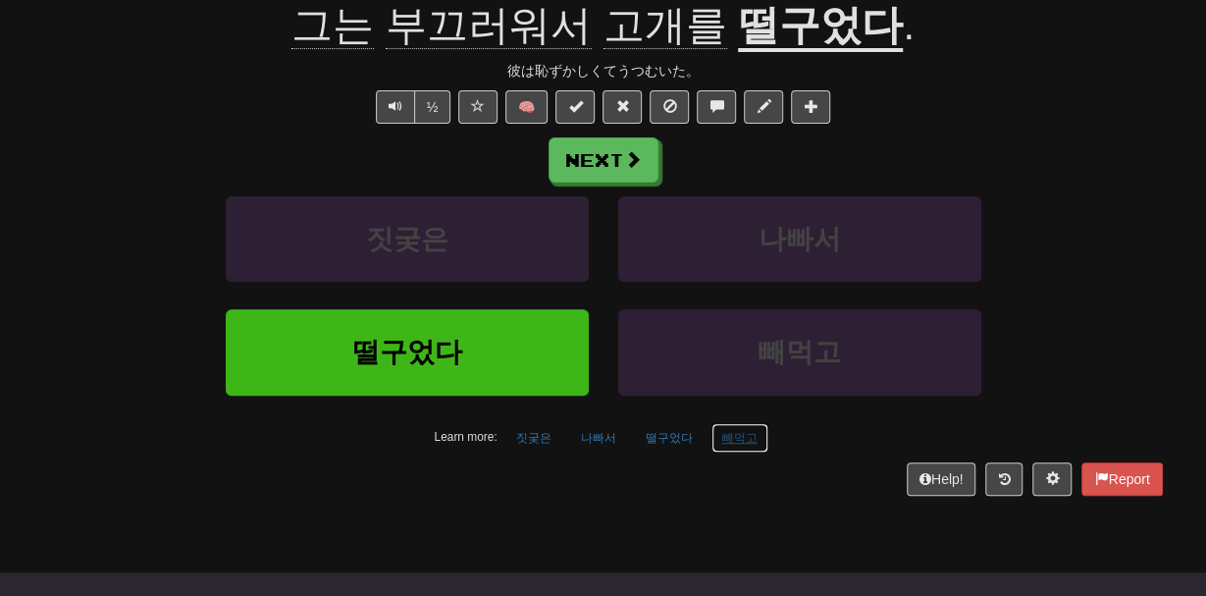
click at [735, 447] on button "빼먹고" at bounding box center [740, 437] width 57 height 29
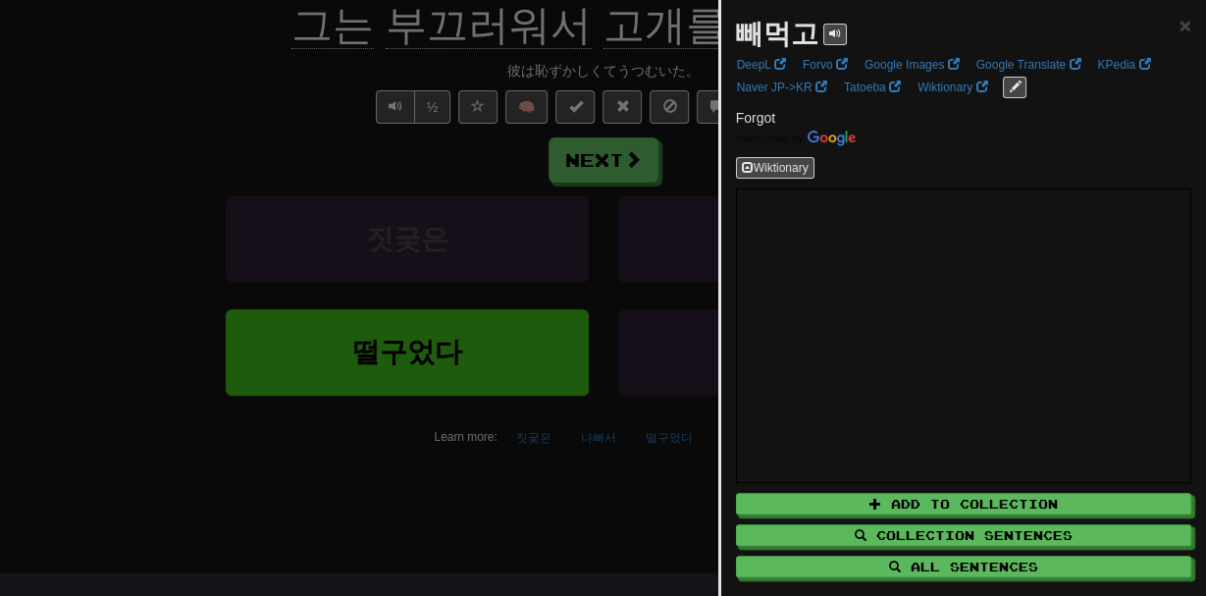
click at [631, 449] on div at bounding box center [603, 298] width 1206 height 596
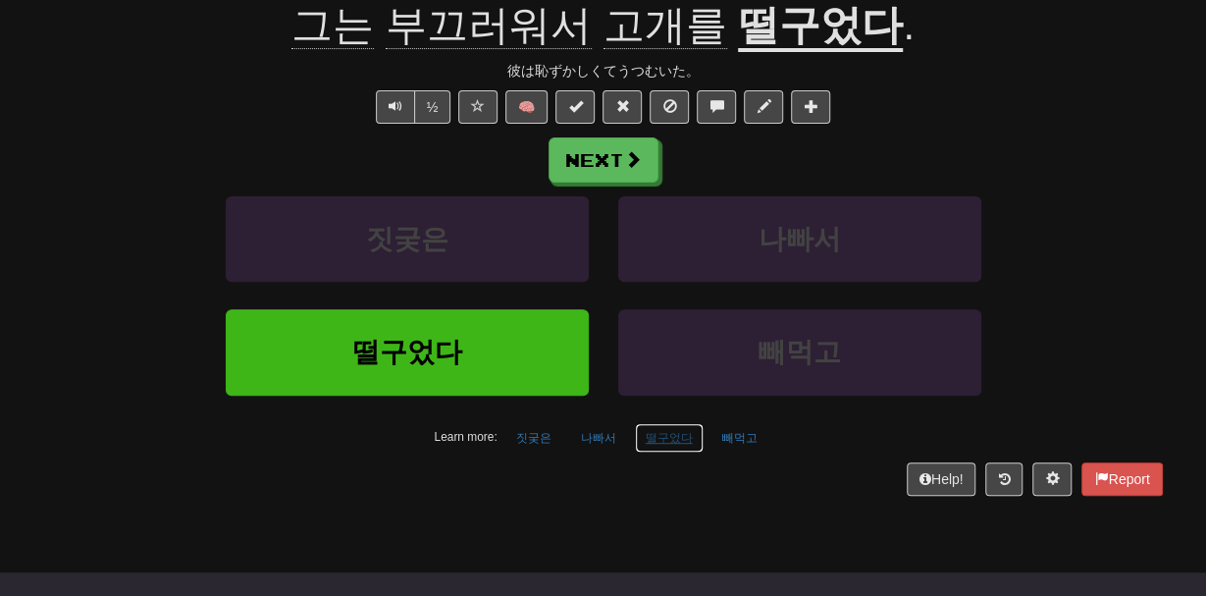
click at [683, 432] on button "떨구었다" at bounding box center [669, 437] width 69 height 29
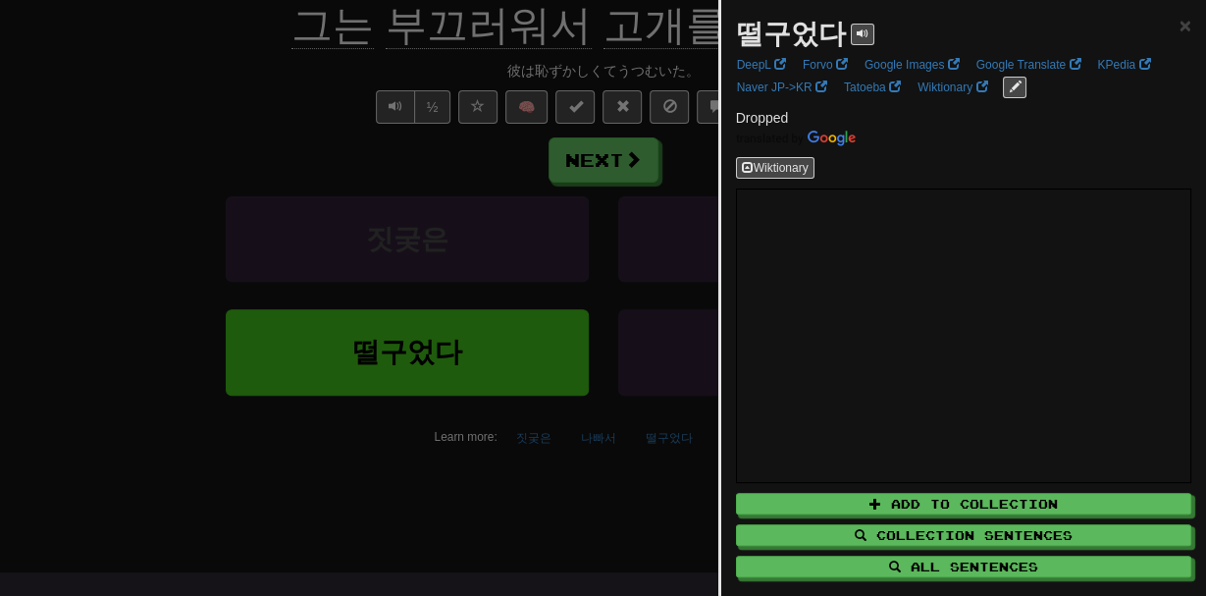
click at [598, 448] on div at bounding box center [603, 298] width 1206 height 596
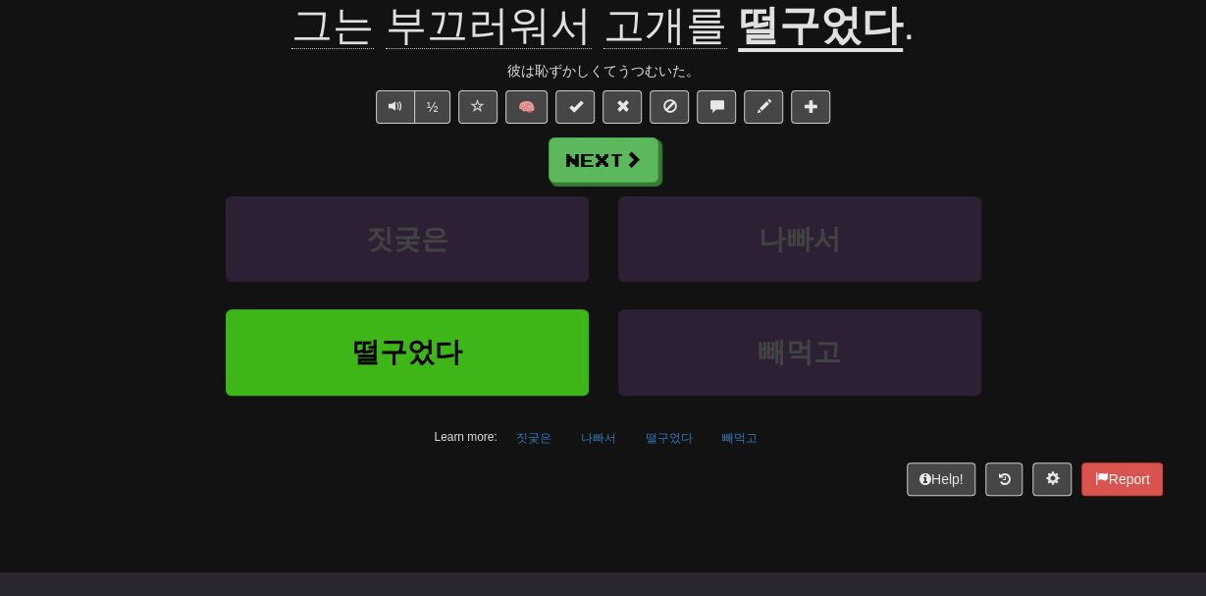
scroll to position [195, 0]
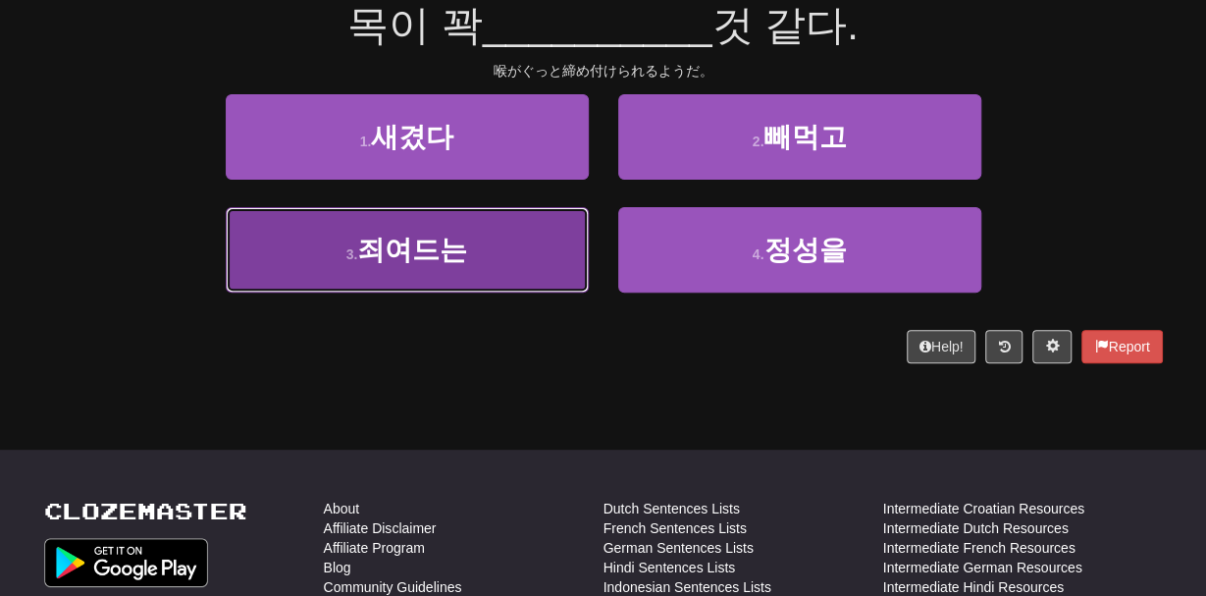
click at [486, 259] on button "3 . 죄여드는" at bounding box center [407, 249] width 363 height 85
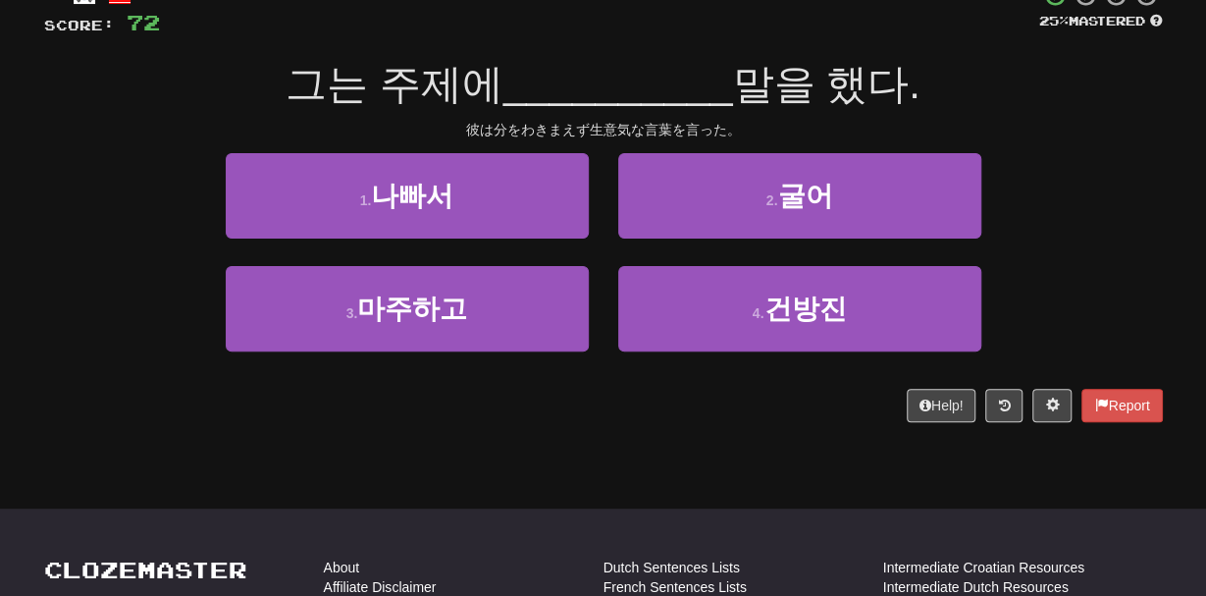
scroll to position [132, 0]
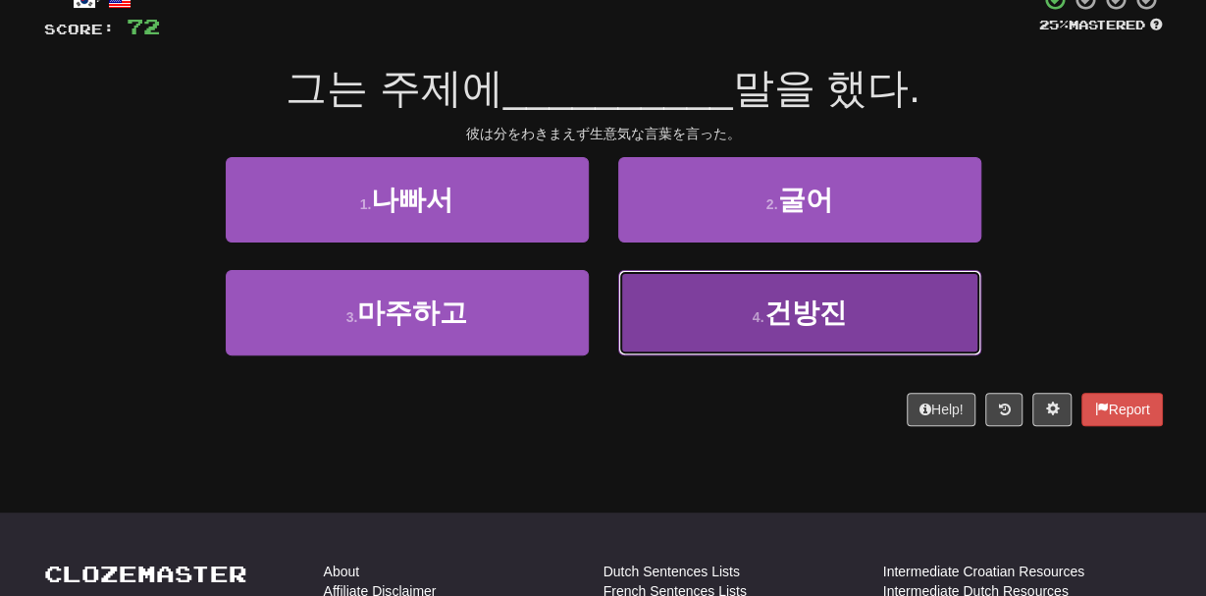
click at [717, 335] on button "4 . 건방진" at bounding box center [799, 312] width 363 height 85
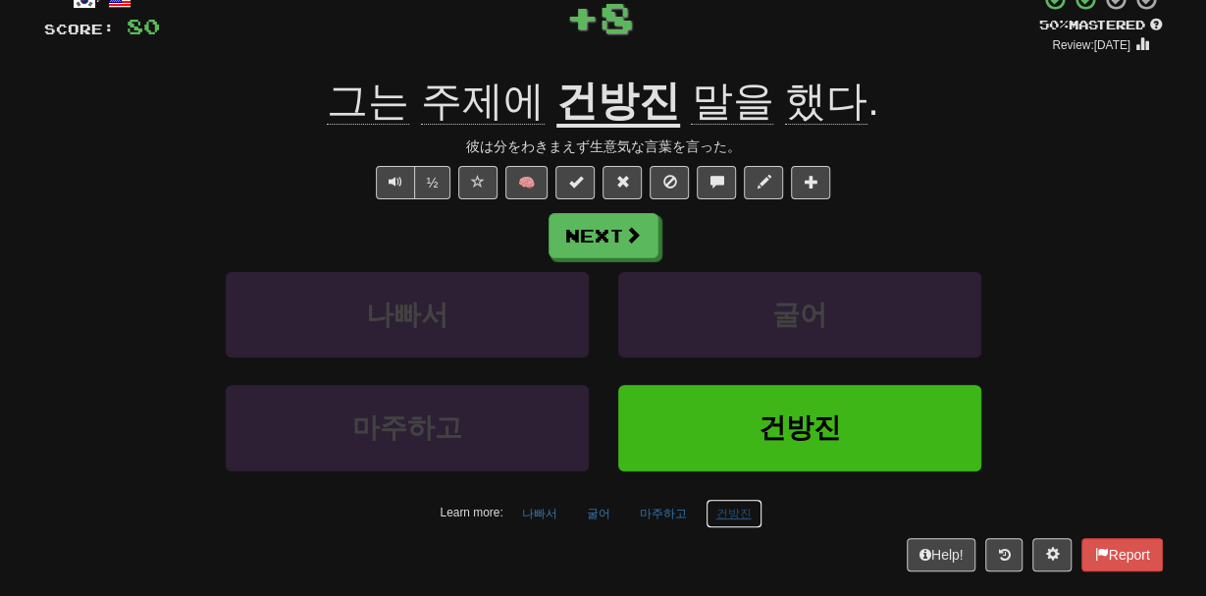
click at [730, 507] on button "건방진" at bounding box center [734, 513] width 57 height 29
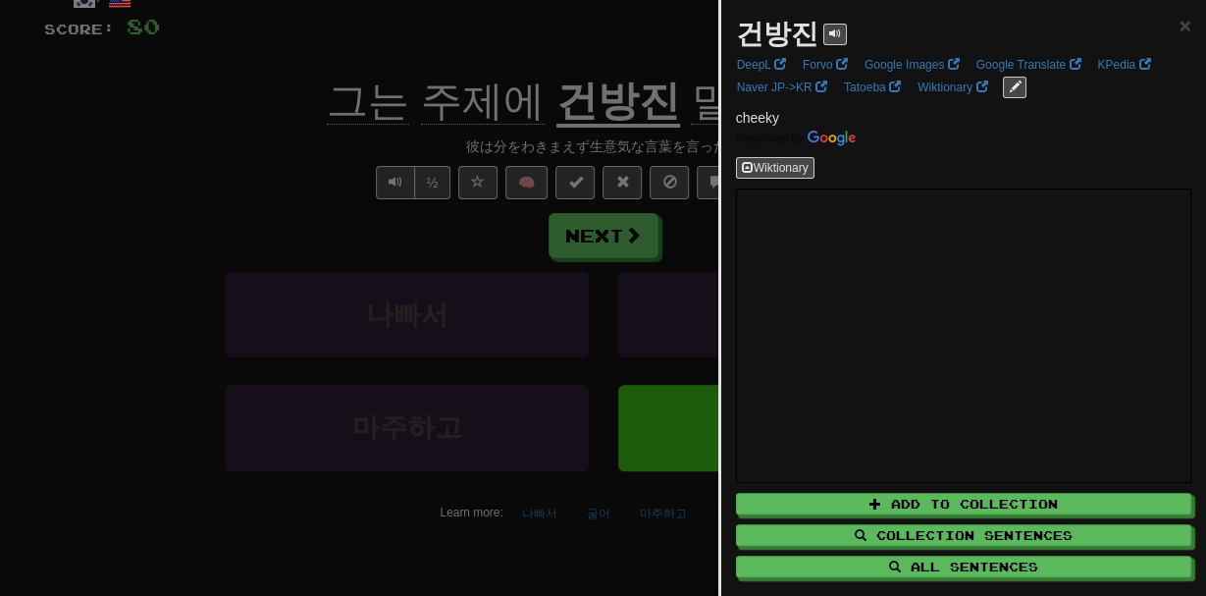
click at [329, 199] on div at bounding box center [603, 298] width 1206 height 596
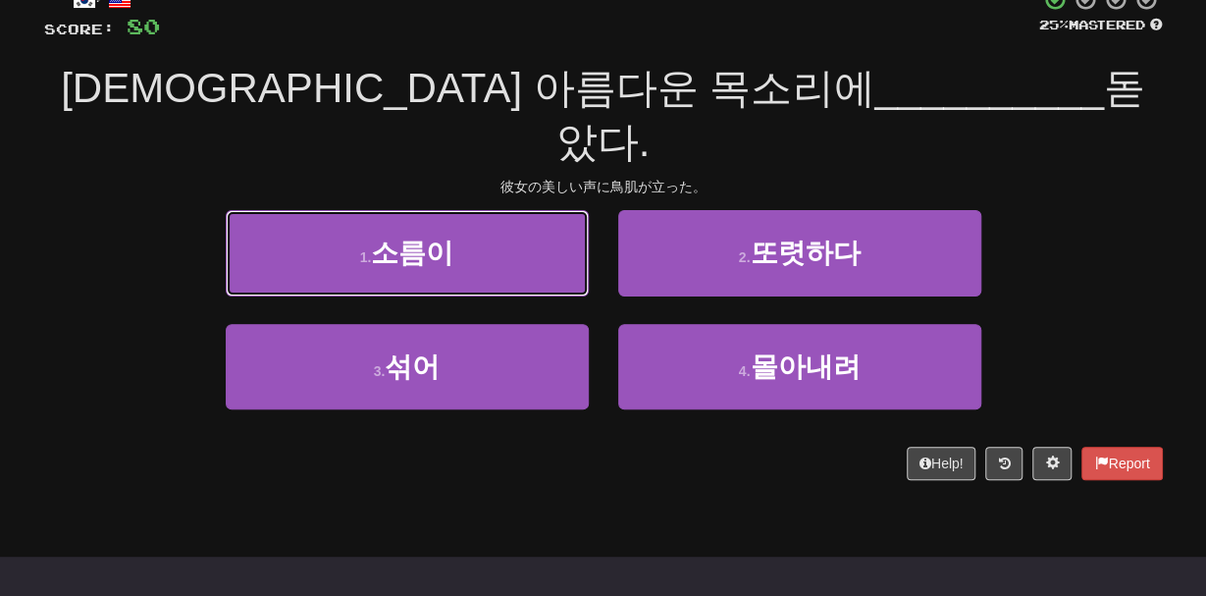
click at [329, 210] on button "1 . 소름이" at bounding box center [407, 252] width 363 height 85
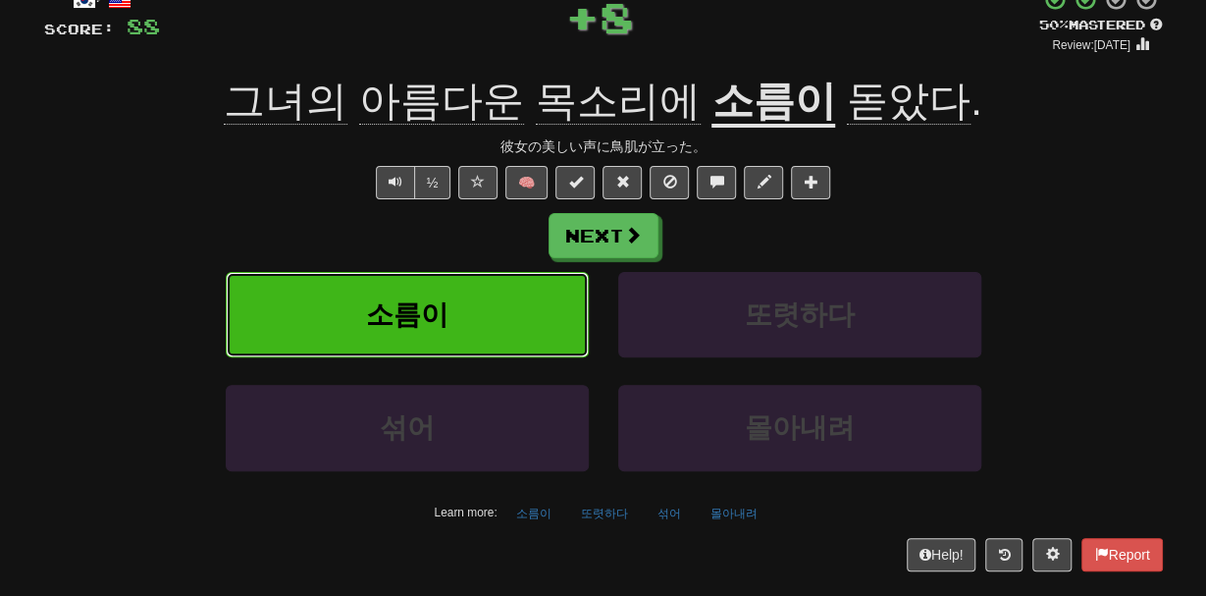
scroll to position [0, 0]
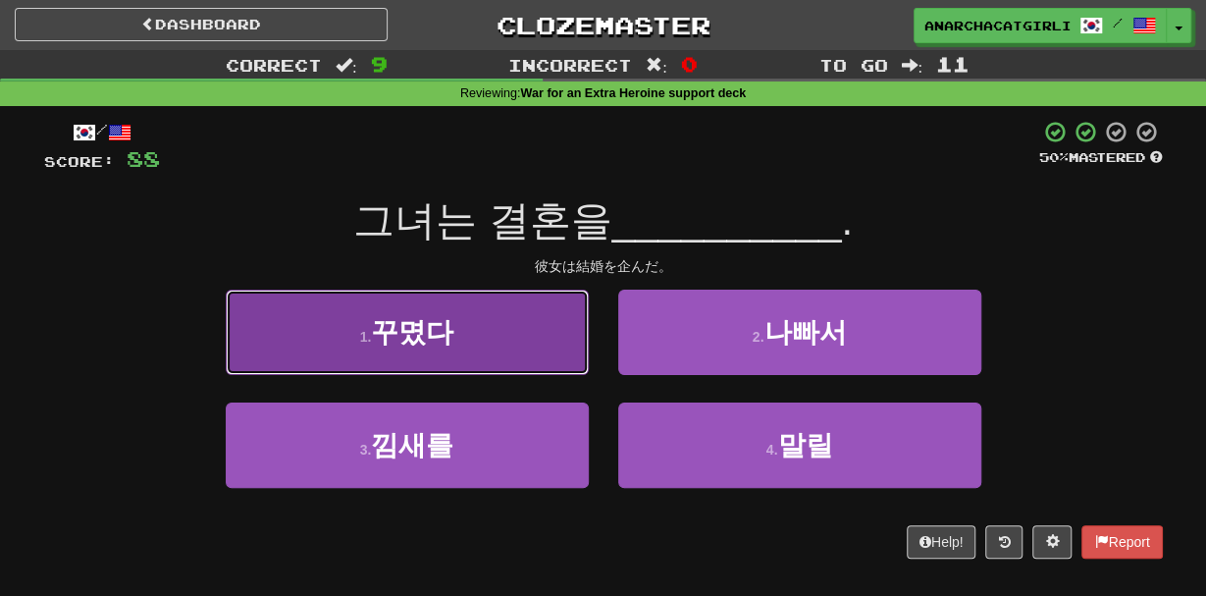
click at [411, 346] on span "꾸몄다" at bounding box center [412, 332] width 82 height 30
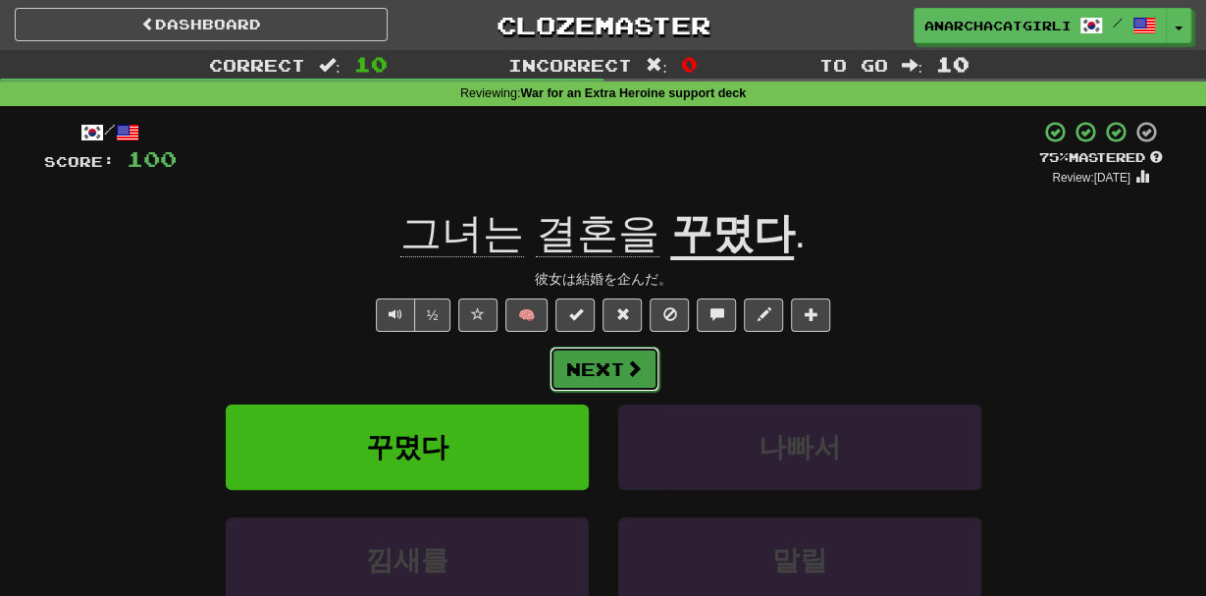
click at [598, 354] on button "Next" at bounding box center [605, 368] width 110 height 45
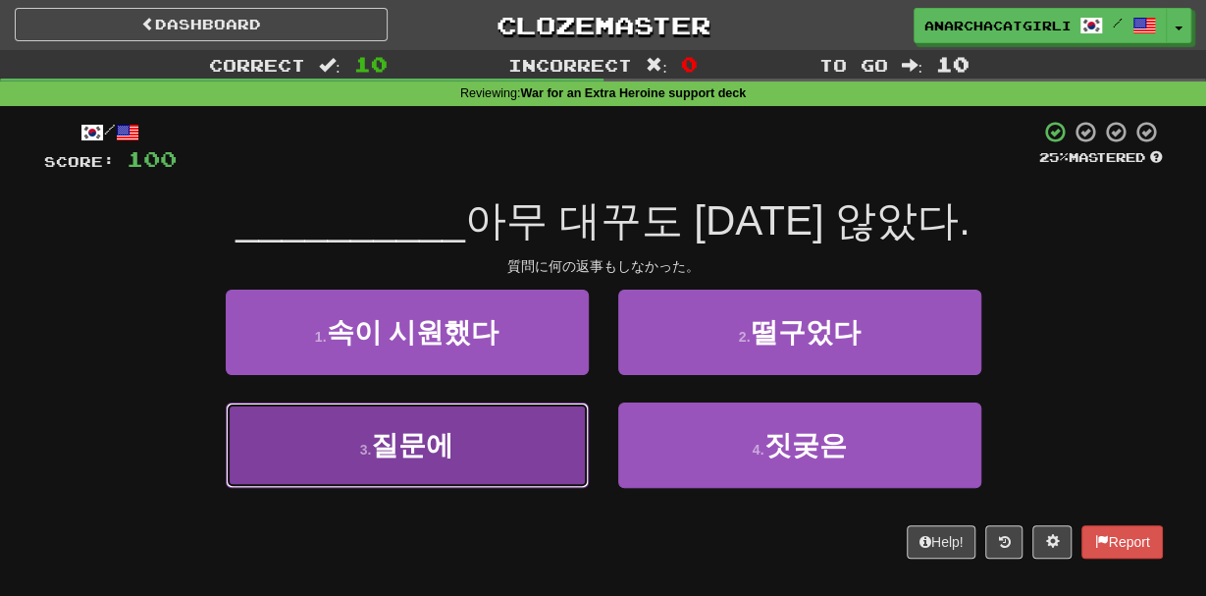
click at [573, 425] on button "3 . 질문에" at bounding box center [407, 444] width 363 height 85
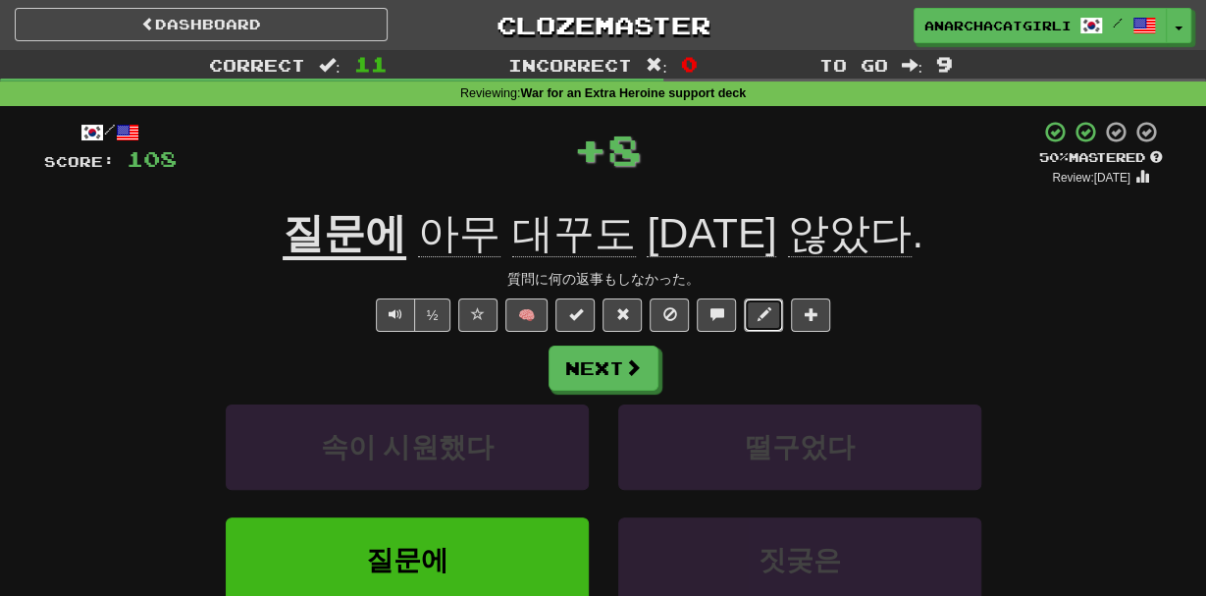
click at [765, 319] on span at bounding box center [764, 314] width 14 height 14
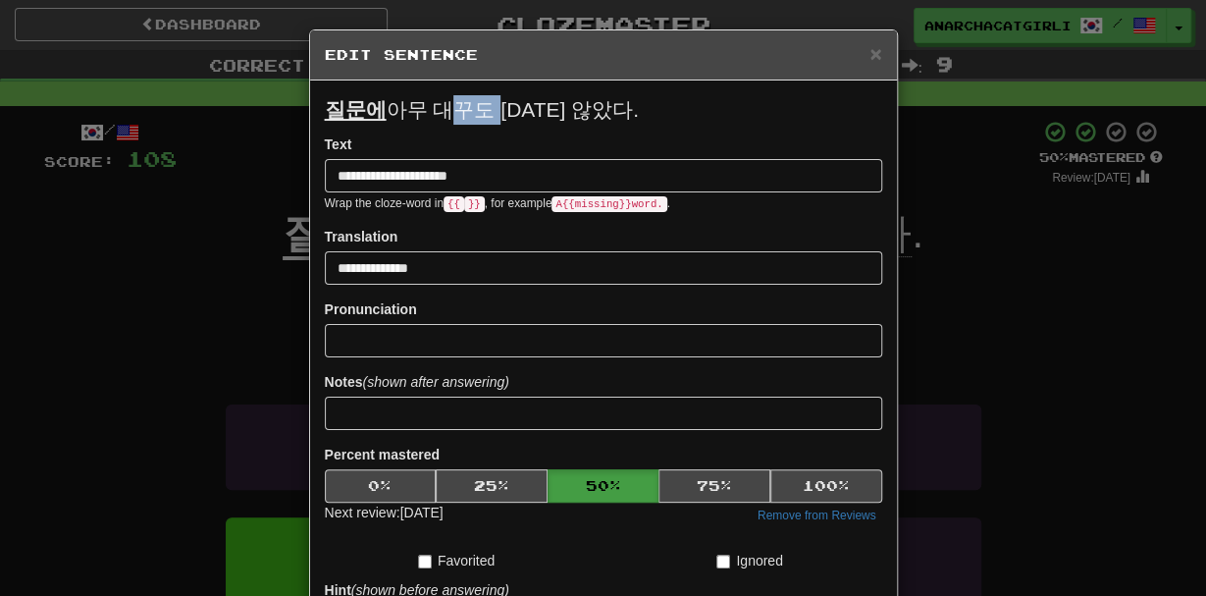
drag, startPoint x: 449, startPoint y: 119, endPoint x: 492, endPoint y: 114, distance: 43.5
click at [492, 114] on p "질문에 아무 대꾸도 하지 않았다." at bounding box center [603, 109] width 557 height 29
type input "**********"
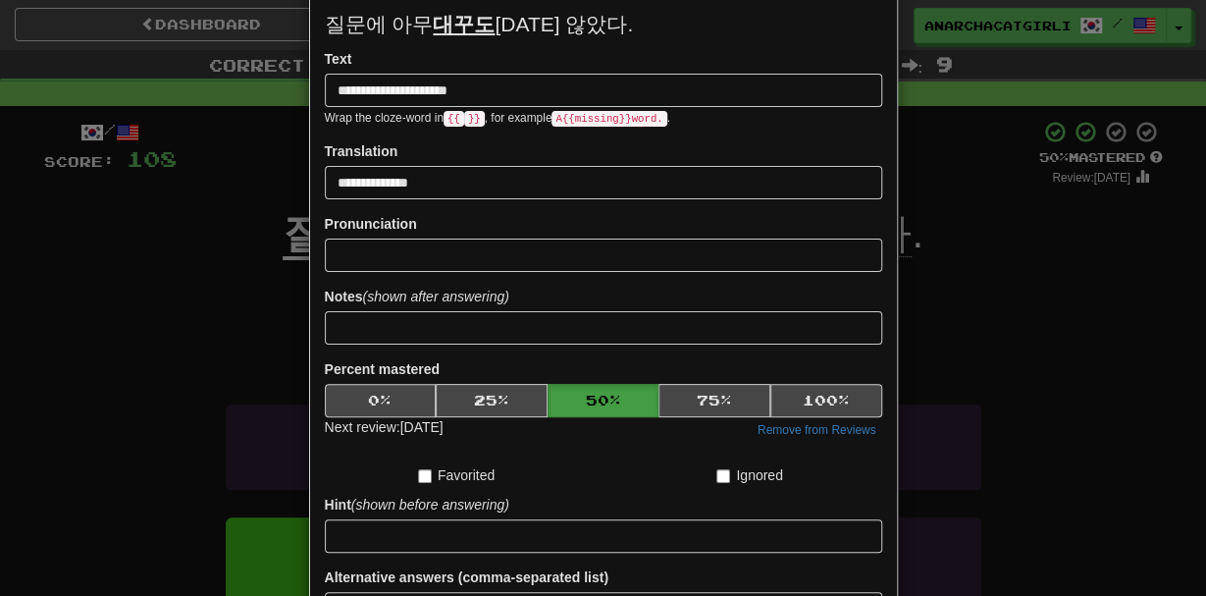
scroll to position [279, 0]
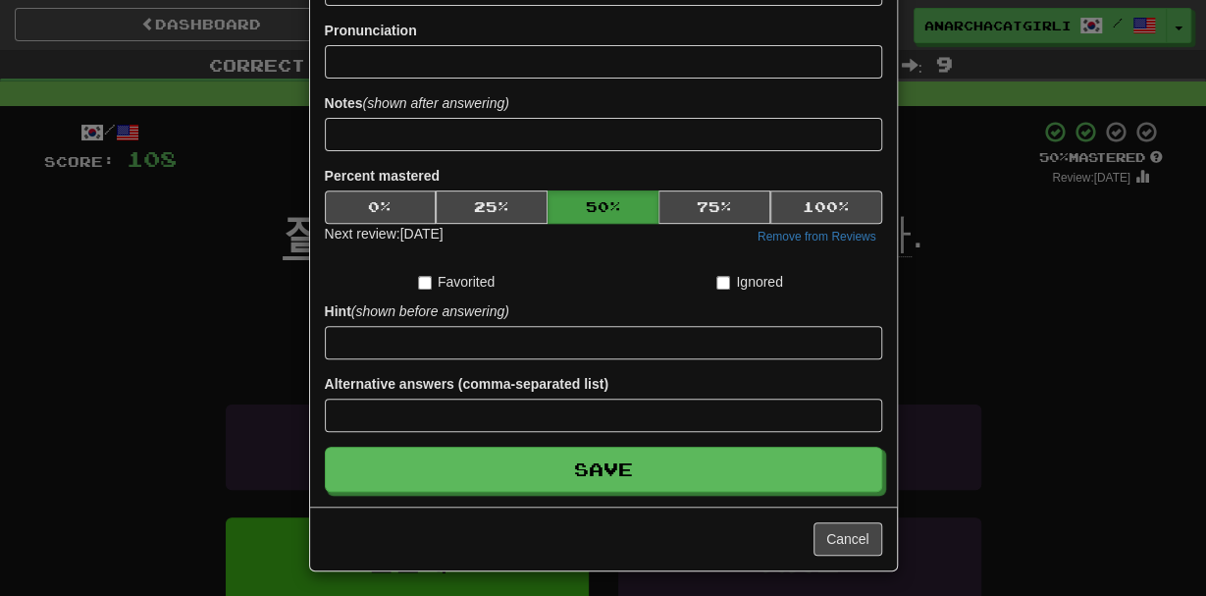
click at [676, 497] on div "**********" at bounding box center [603, 154] width 587 height 705
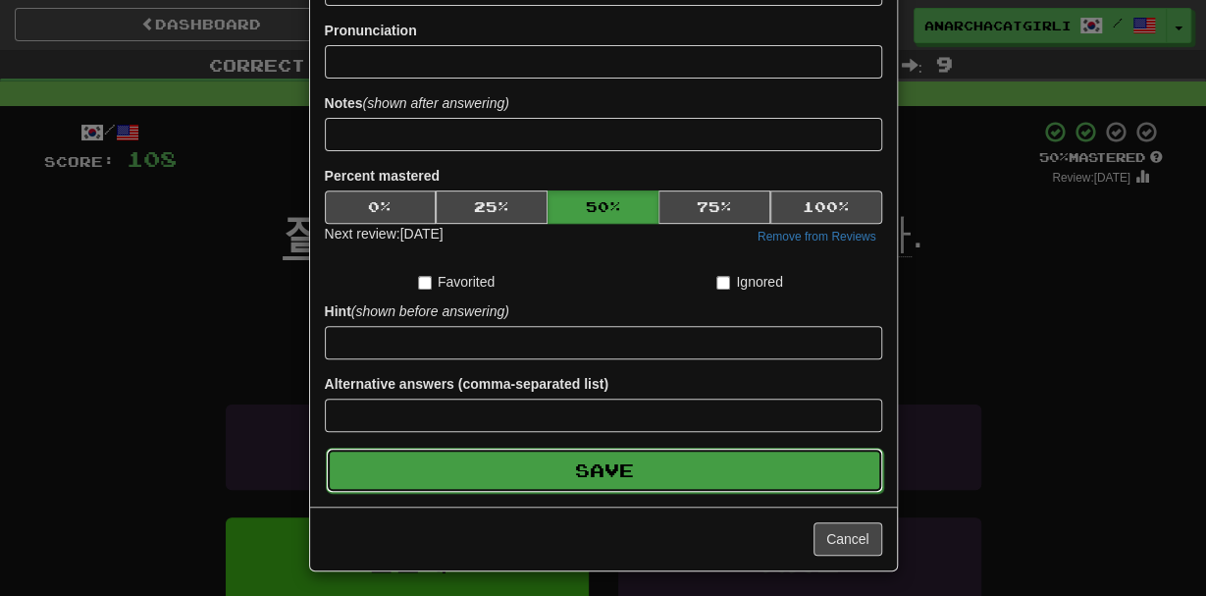
click at [688, 476] on button "Save" at bounding box center [604, 470] width 557 height 45
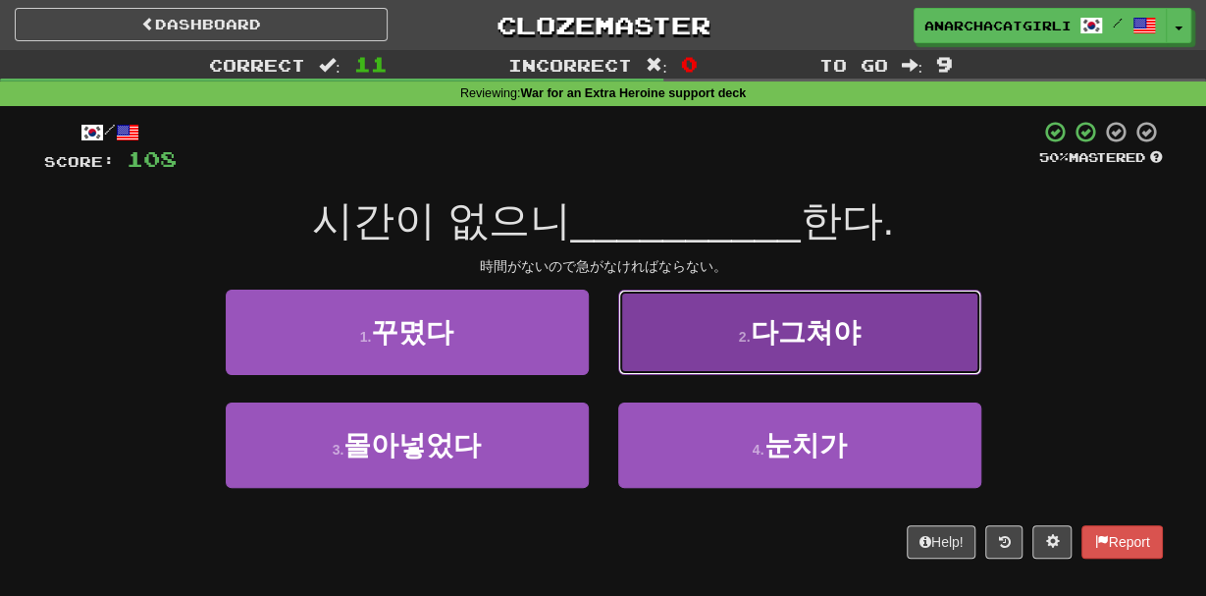
click at [770, 368] on button "2 . 다그쳐야" at bounding box center [799, 332] width 363 height 85
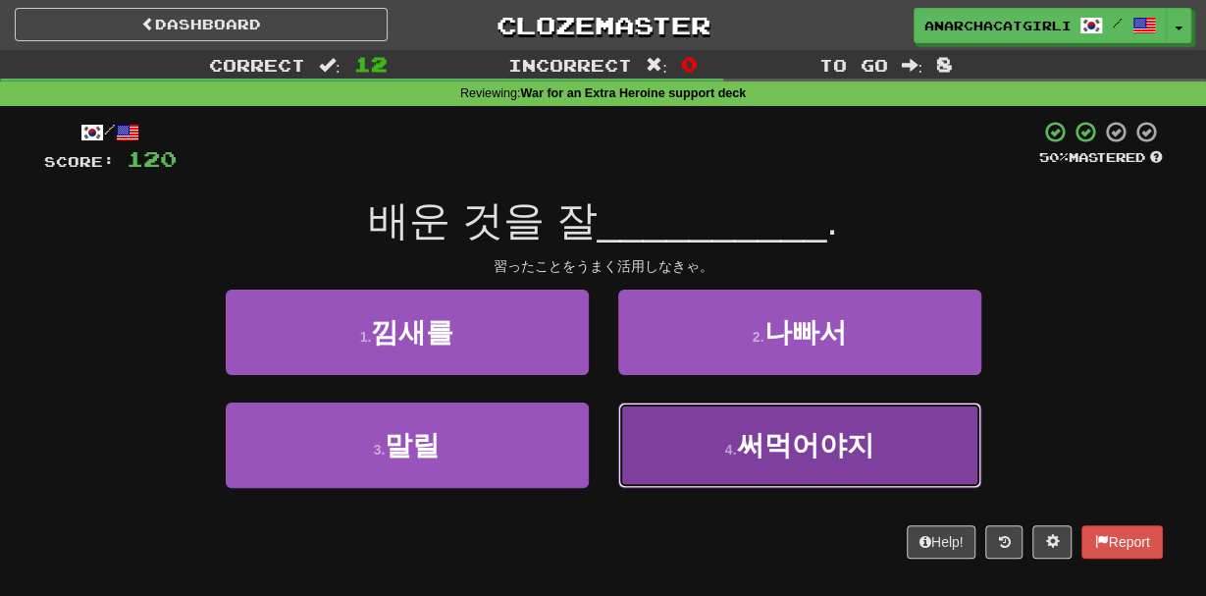
click at [765, 463] on button "4 . 써먹어야지" at bounding box center [799, 444] width 363 height 85
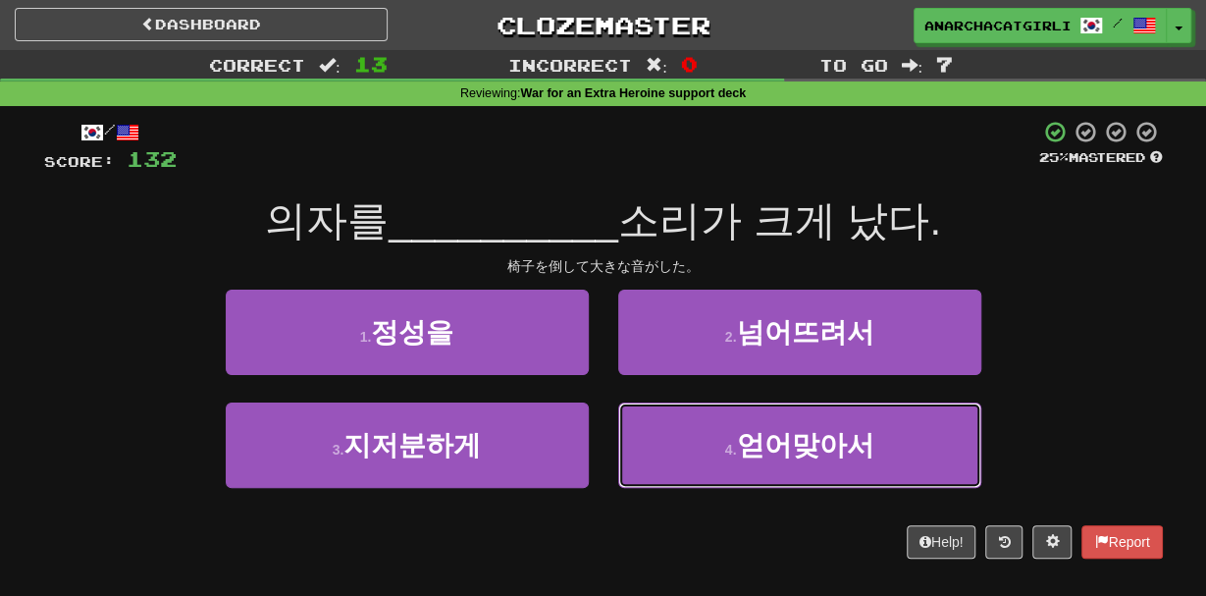
click at [765, 463] on button "4 . 얻어맞아서" at bounding box center [799, 444] width 363 height 85
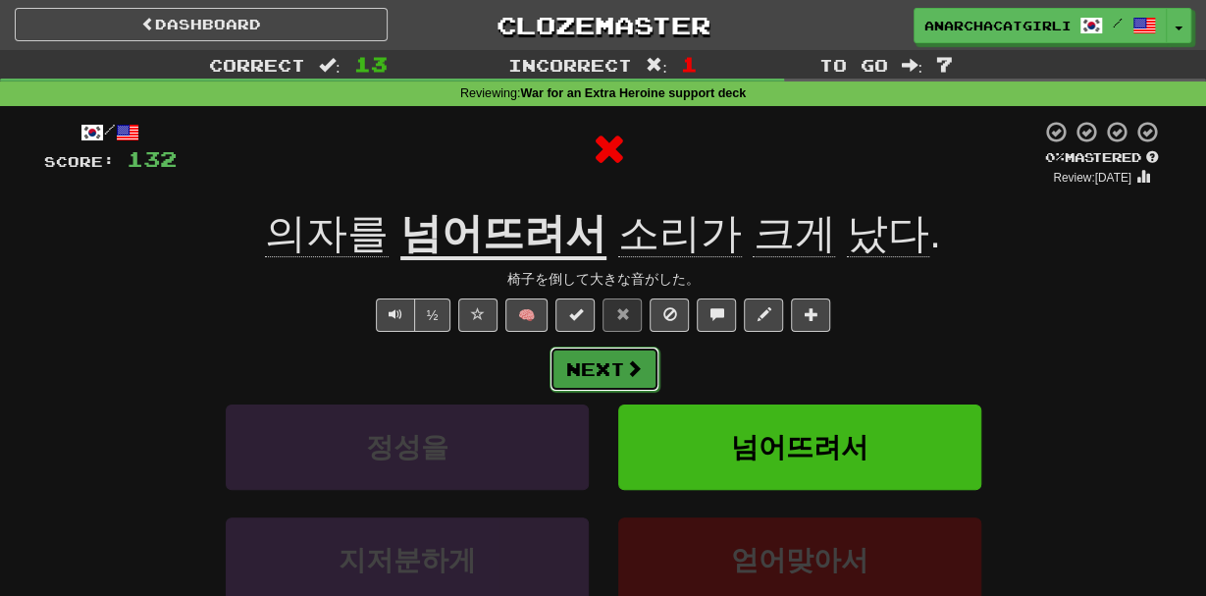
click at [585, 360] on button "Next" at bounding box center [605, 368] width 110 height 45
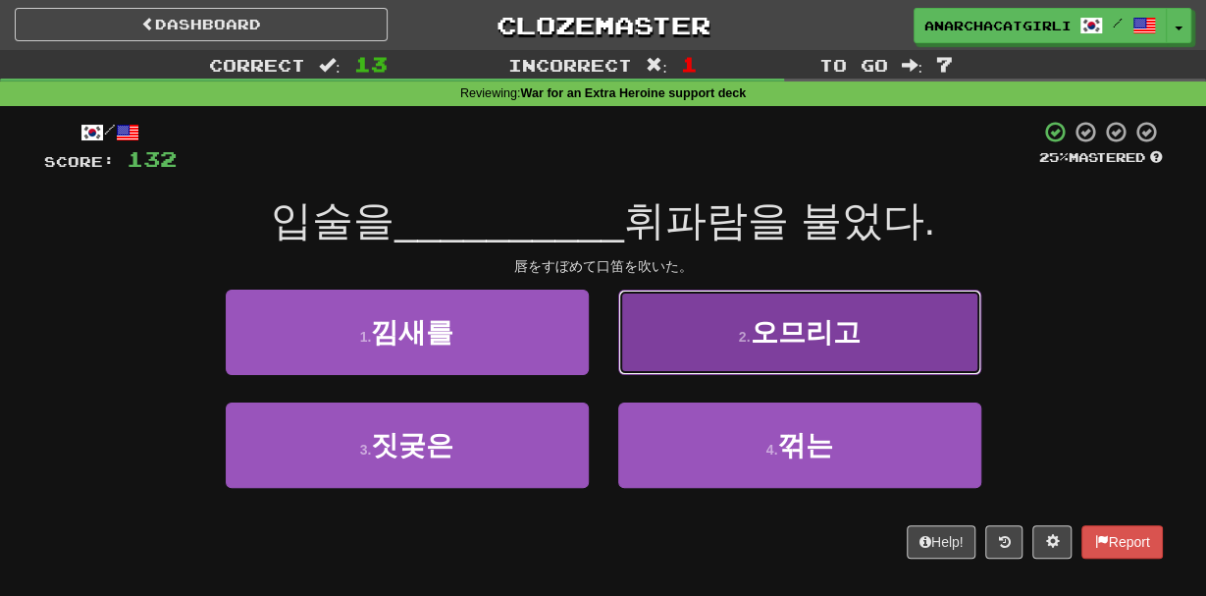
click at [644, 355] on button "2 . 오므리고" at bounding box center [799, 332] width 363 height 85
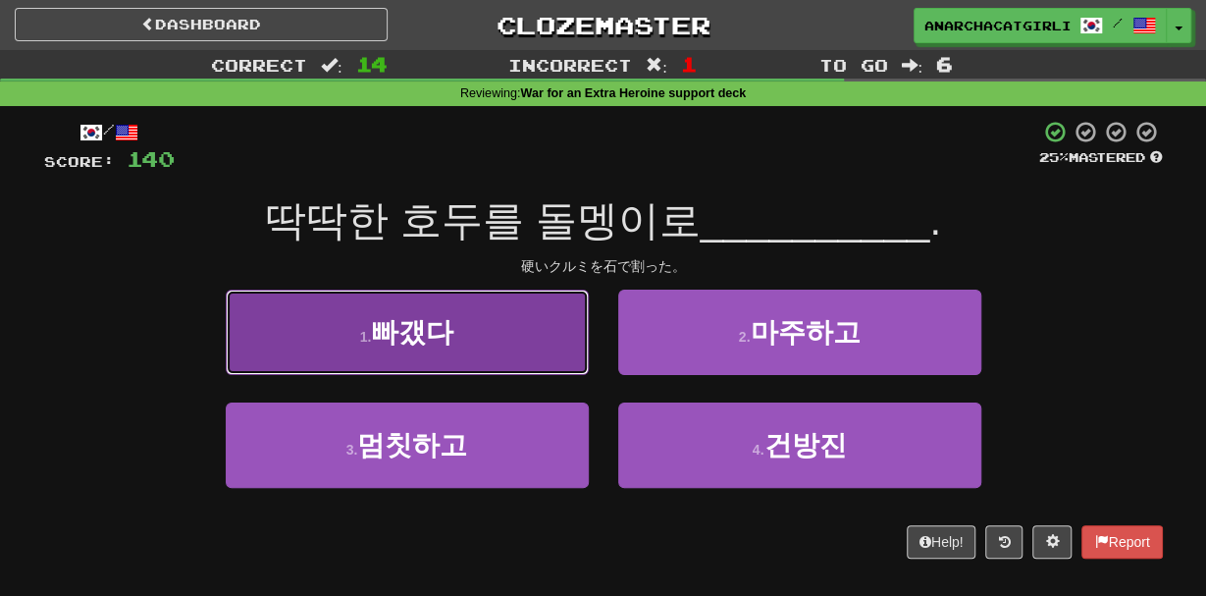
click at [517, 327] on button "1 . 빠갰다" at bounding box center [407, 332] width 363 height 85
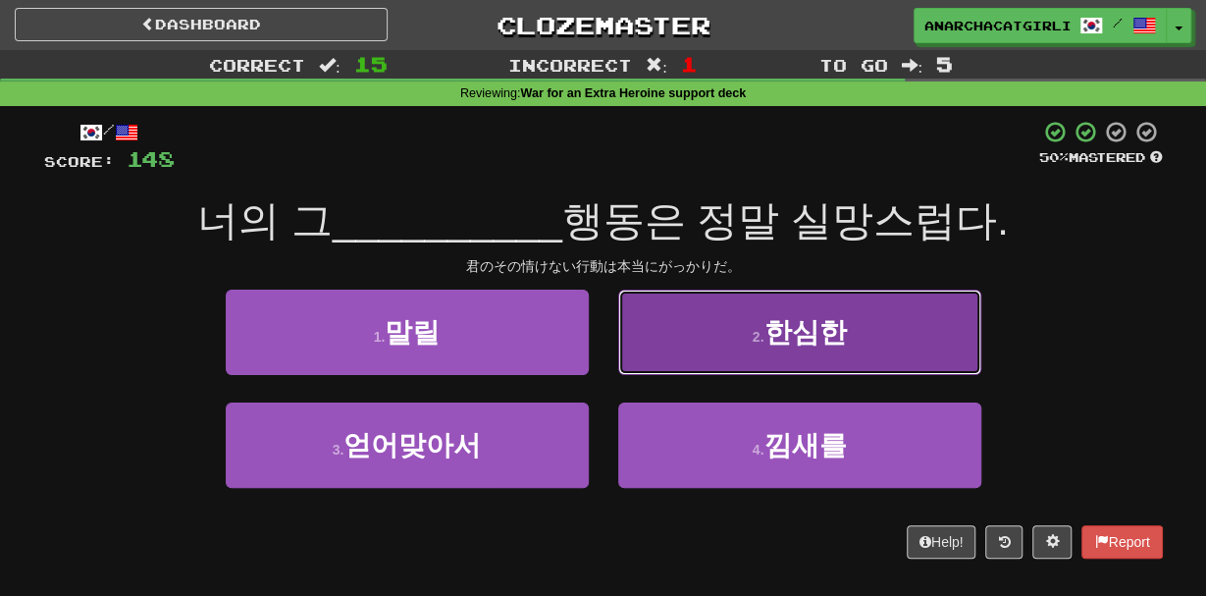
click at [704, 335] on button "2 . 한심한" at bounding box center [799, 332] width 363 height 85
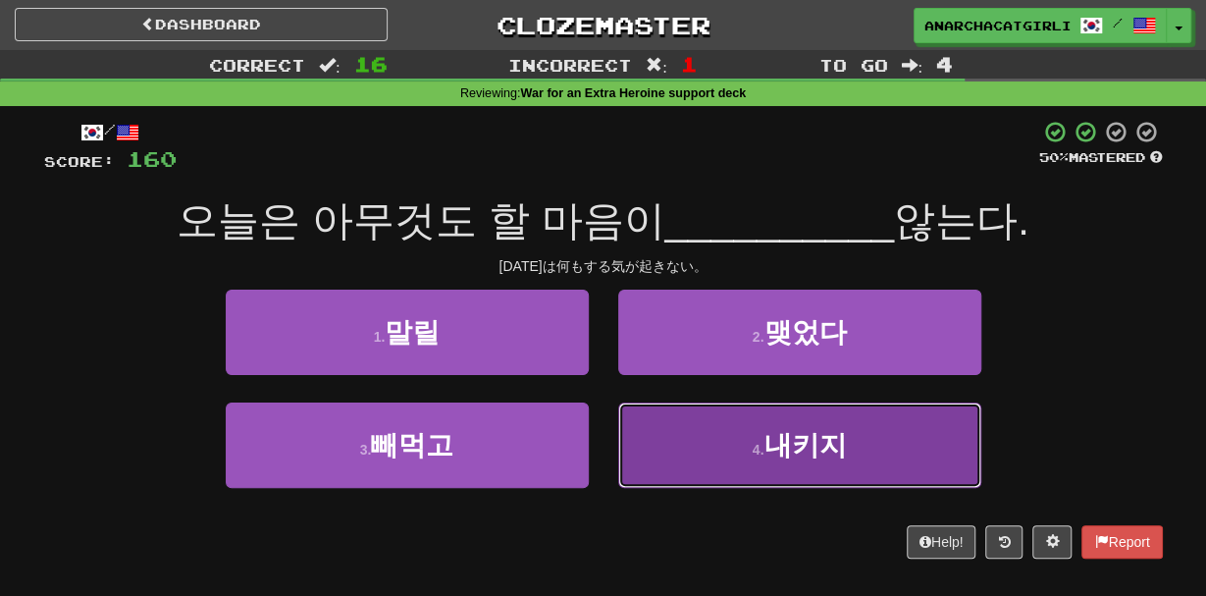
click at [729, 484] on button "4 . 내키지" at bounding box center [799, 444] width 363 height 85
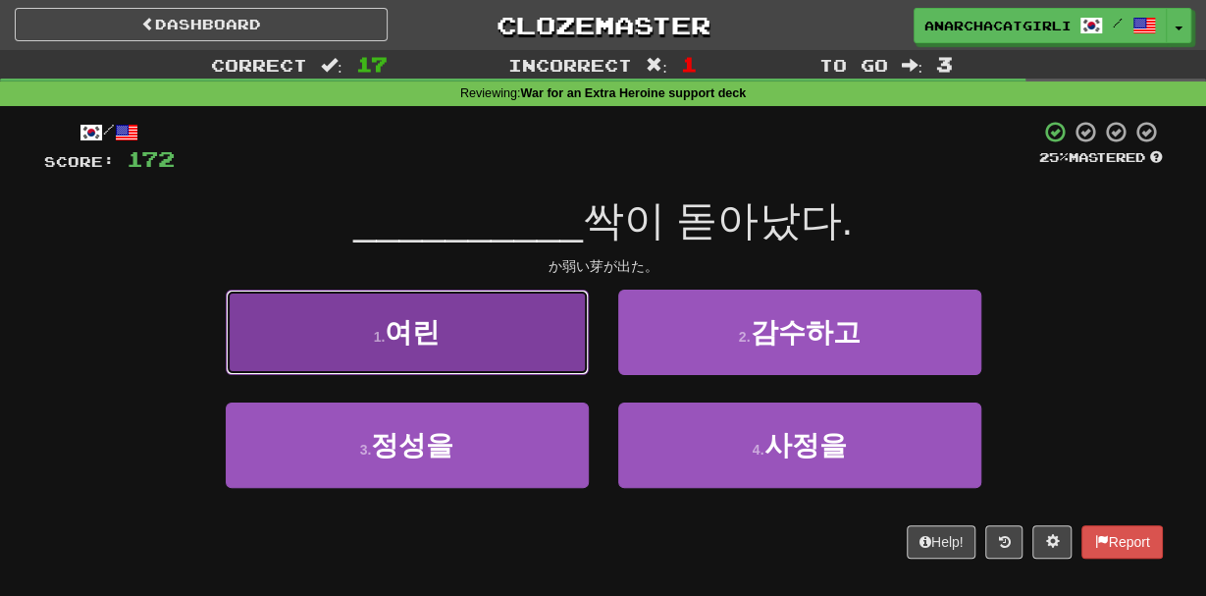
click at [542, 341] on button "1 . 여린" at bounding box center [407, 332] width 363 height 85
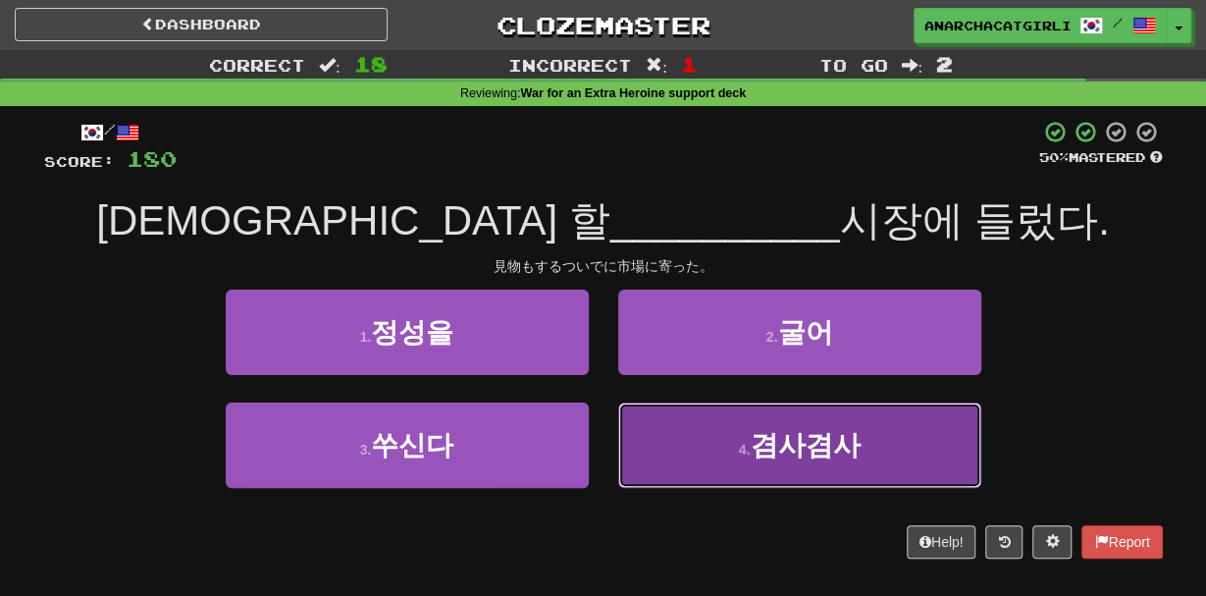
click at [649, 444] on button "4 . 겸사겸사" at bounding box center [799, 444] width 363 height 85
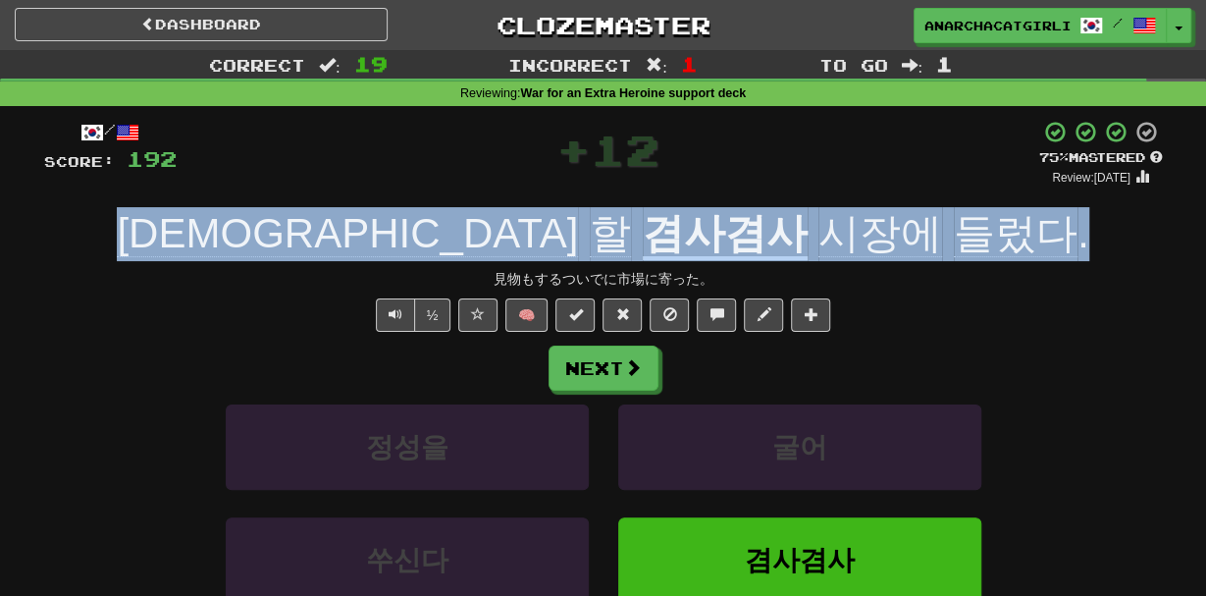
drag, startPoint x: 971, startPoint y: 238, endPoint x: 244, endPoint y: 242, distance: 726.3
click at [244, 242] on div "구경도 할 겸사겸사 시장에 들렀다 ." at bounding box center [603, 234] width 1119 height 54
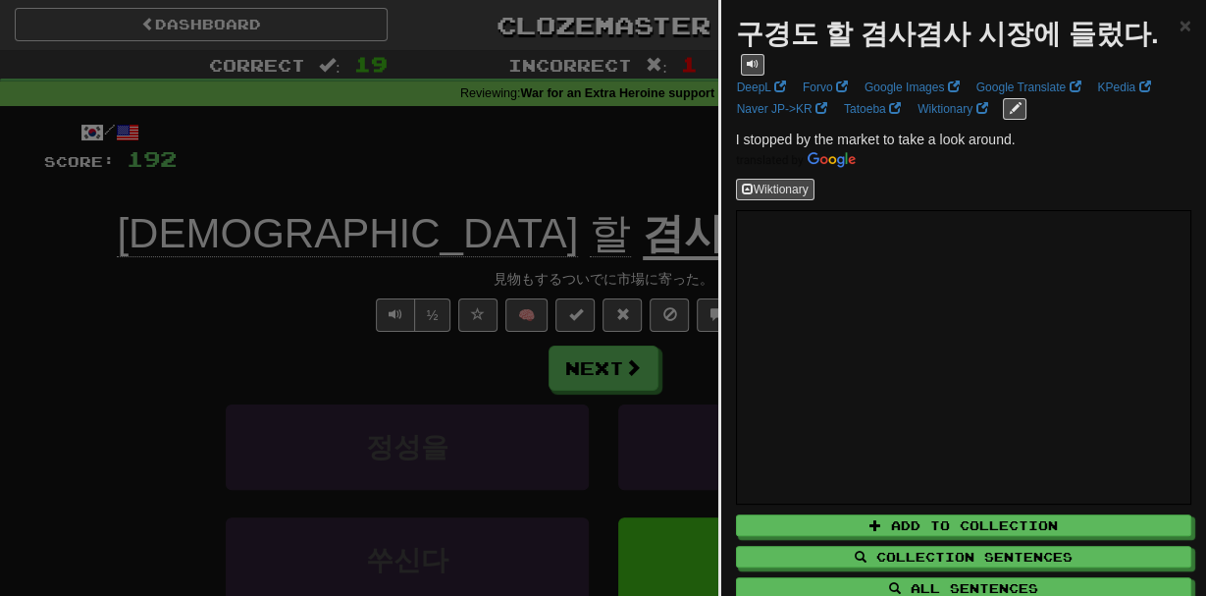
click at [244, 242] on div at bounding box center [603, 298] width 1206 height 596
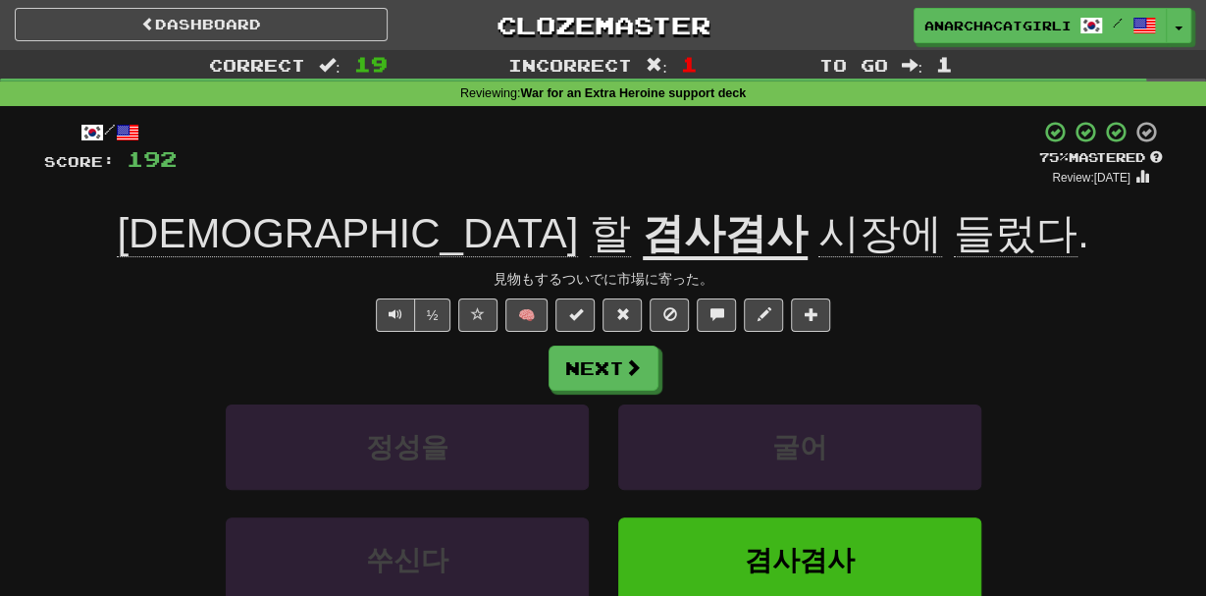
click at [643, 227] on u "겸사겸사" at bounding box center [725, 235] width 165 height 50
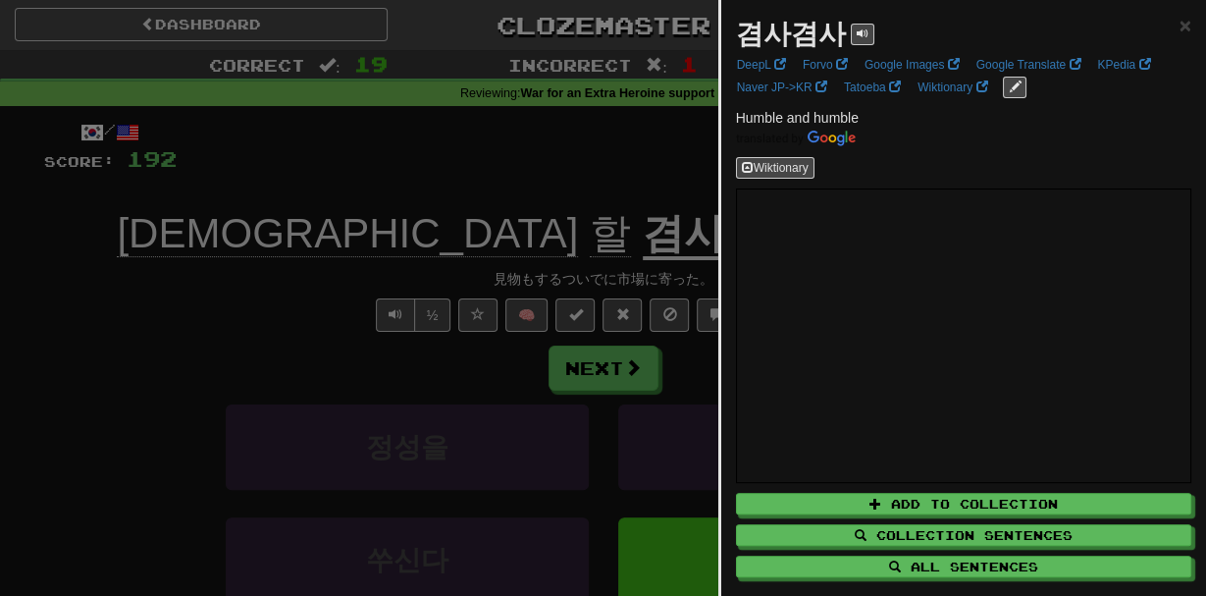
click at [1088, 65] on li "Google Translate" at bounding box center [1032, 65] width 122 height 22
click at [1104, 66] on link "KPedia" at bounding box center [1123, 65] width 65 height 22
click at [374, 133] on div at bounding box center [603, 298] width 1206 height 596
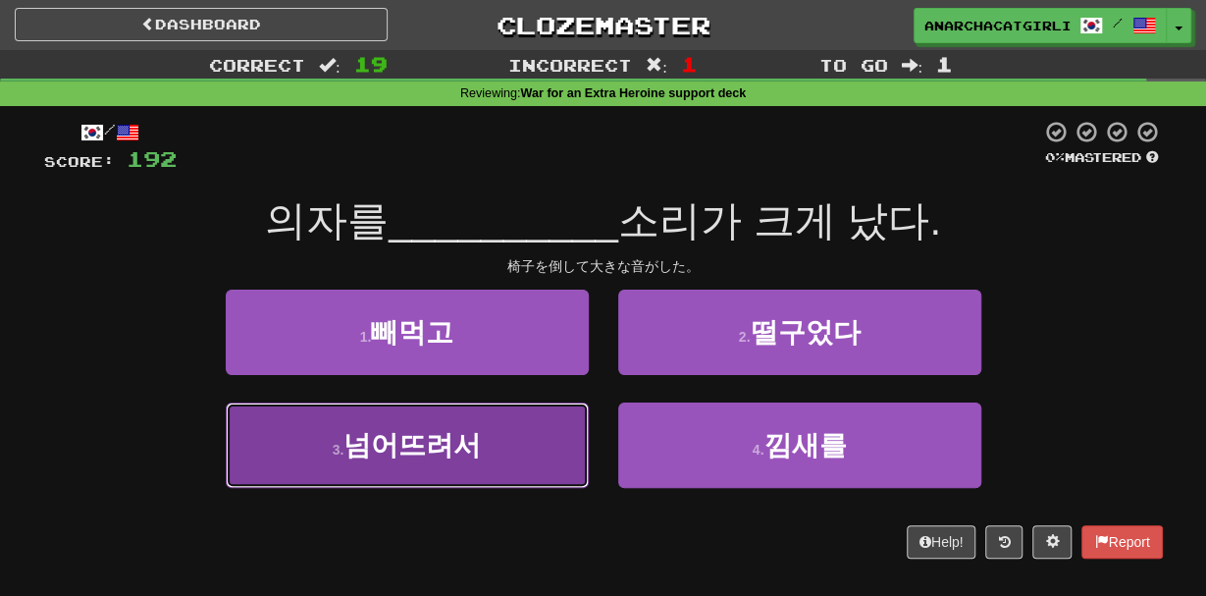
click at [388, 435] on span "넘어뜨려서" at bounding box center [412, 445] width 137 height 30
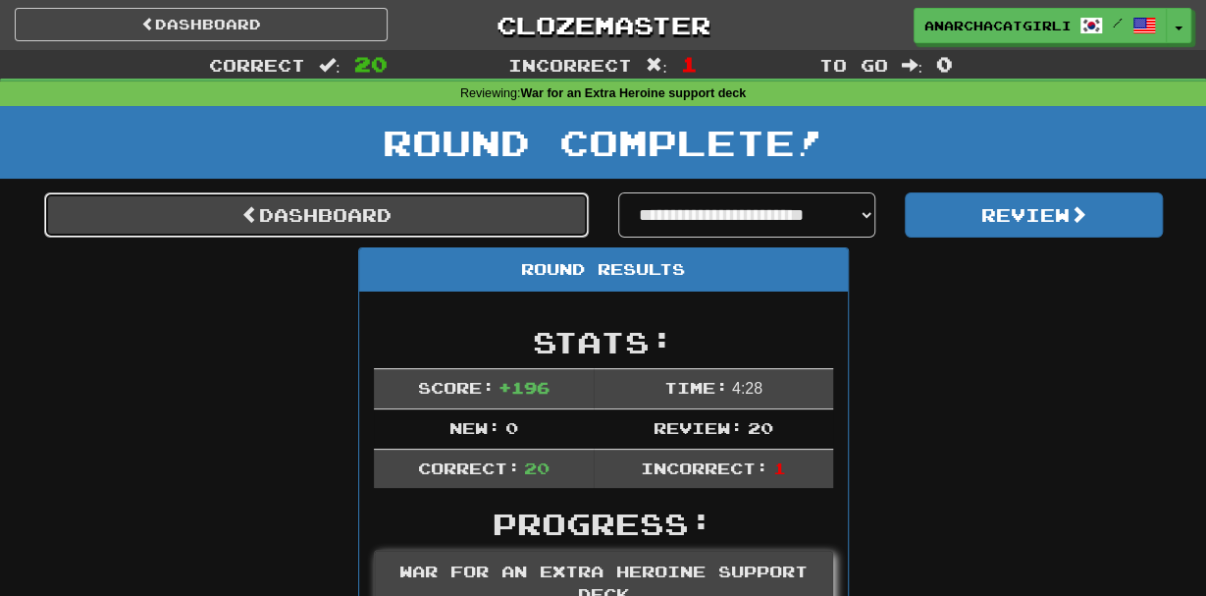
click at [494, 198] on link "Dashboard" at bounding box center [316, 214] width 545 height 45
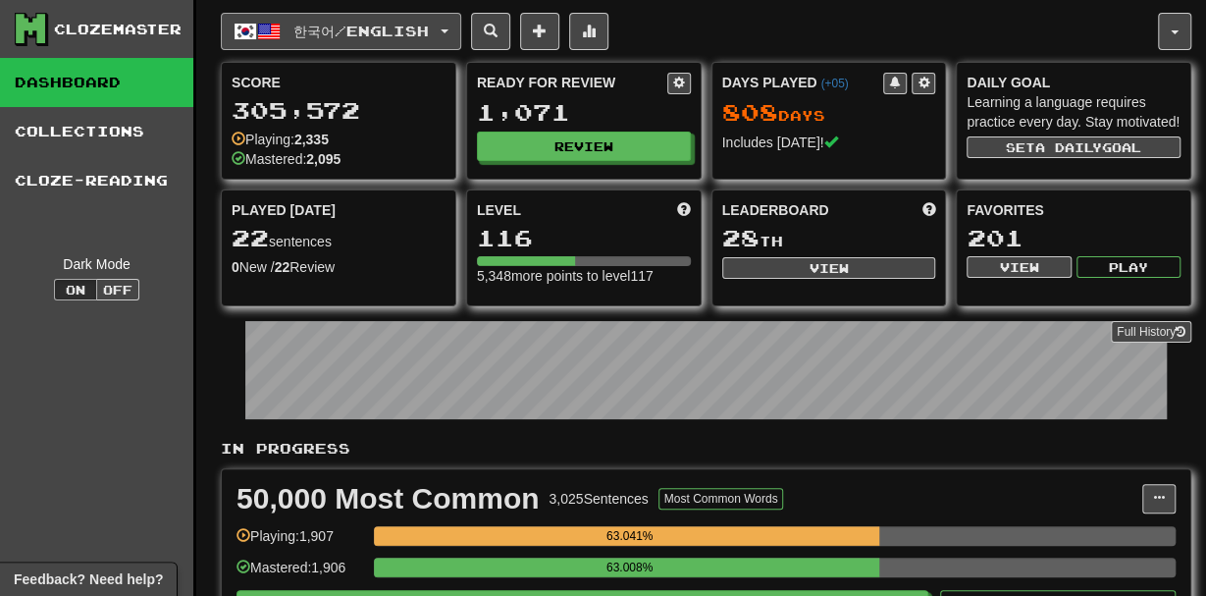
click at [387, 28] on span "한국어 / English" at bounding box center [360, 31] width 135 height 17
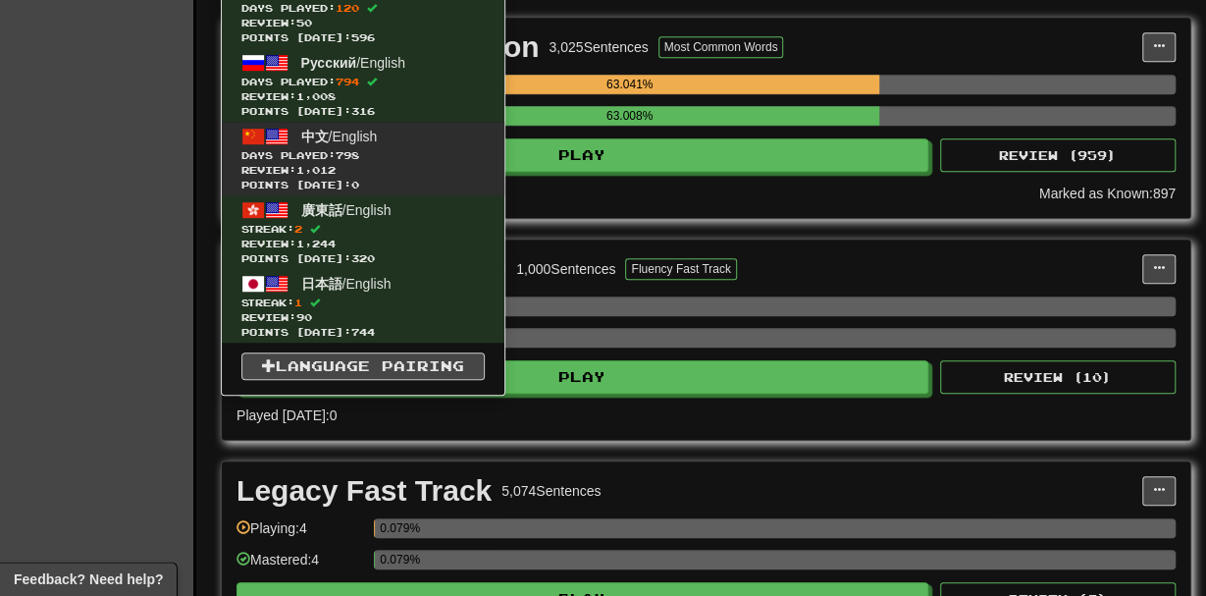
scroll to position [454, 0]
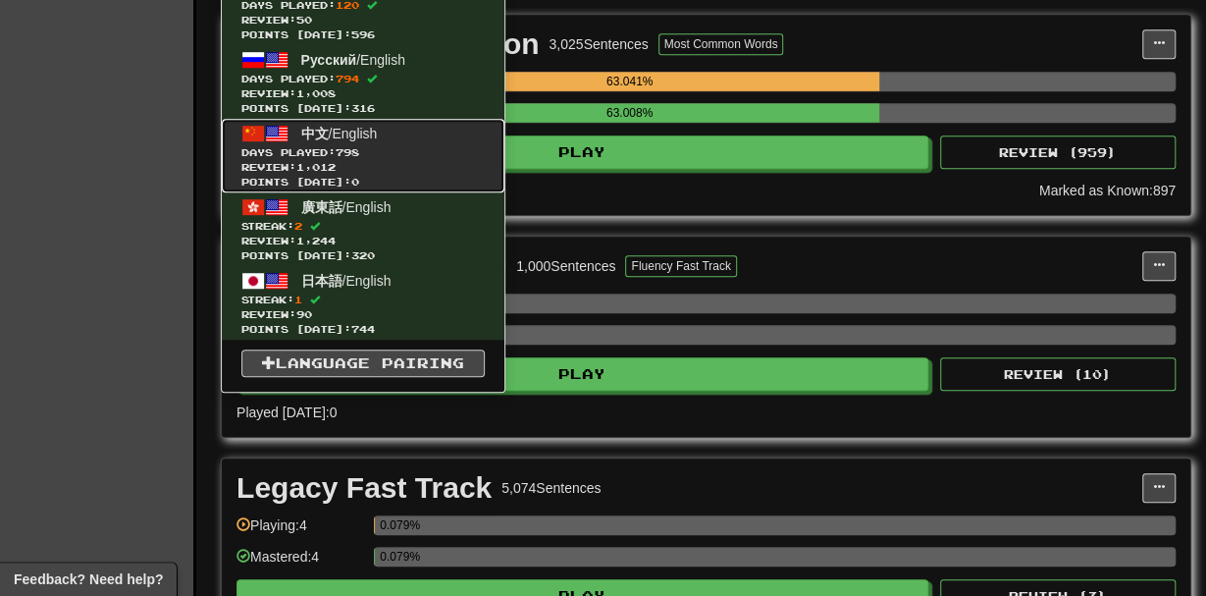
click at [414, 142] on link "中文 / English Days Played: 798 Review: 1,012 Points today: 0" at bounding box center [363, 156] width 283 height 74
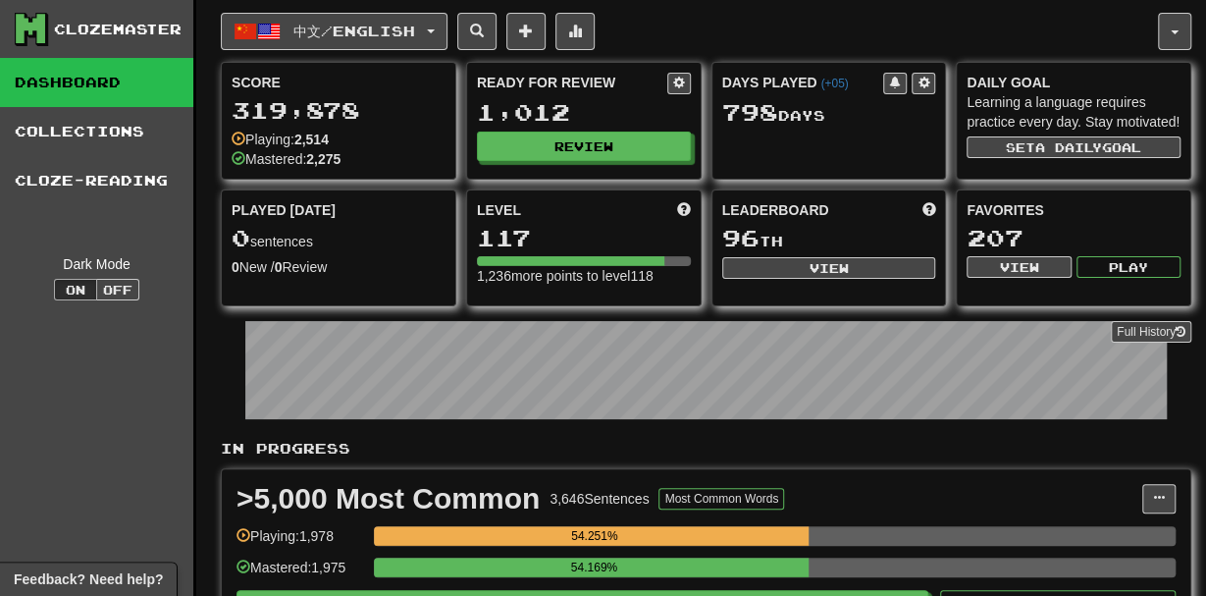
click at [952, 42] on div "中文 / English 한국어 / English Days Played: 808 Review: 1,071 Points [DATE]: 208 Fr…" at bounding box center [689, 31] width 937 height 37
